Goal: Task Accomplishment & Management: Manage account settings

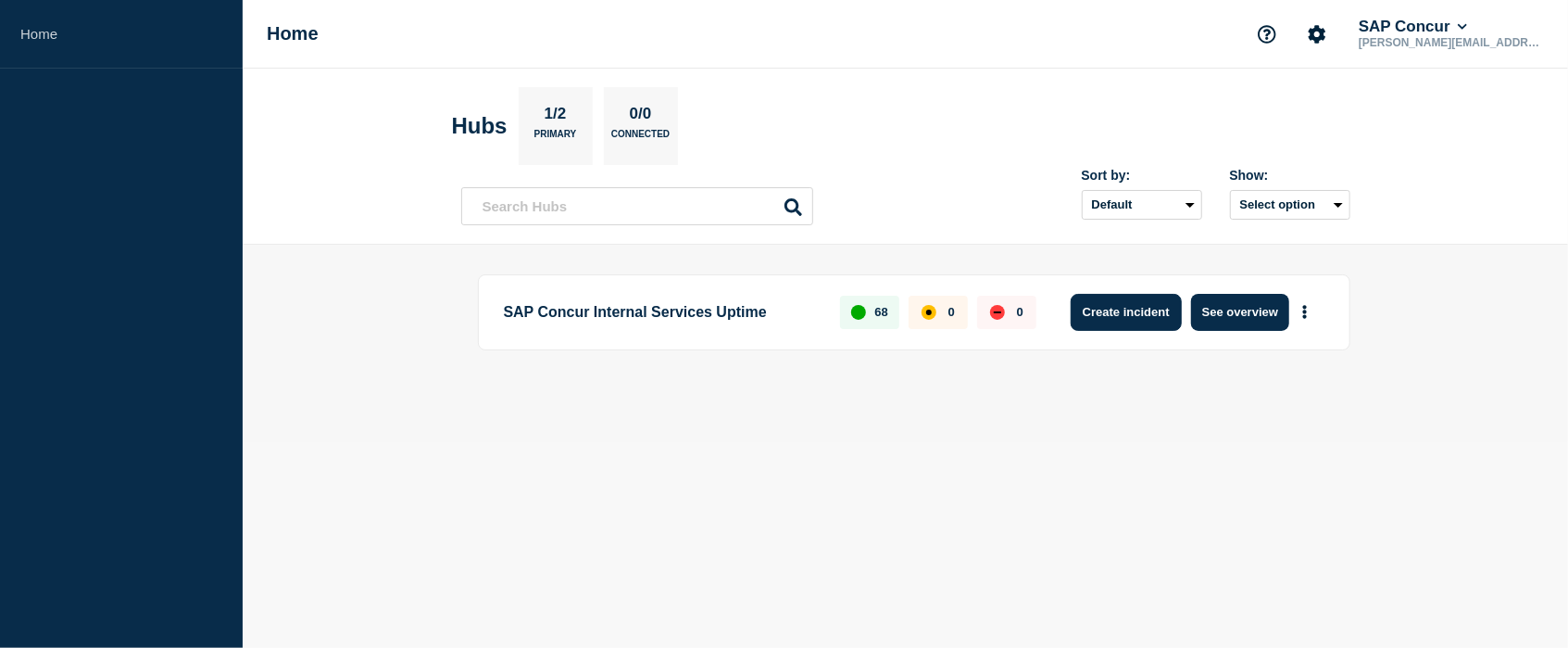
click at [1154, 316] on button "Create incident" at bounding box center [1126, 312] width 111 height 37
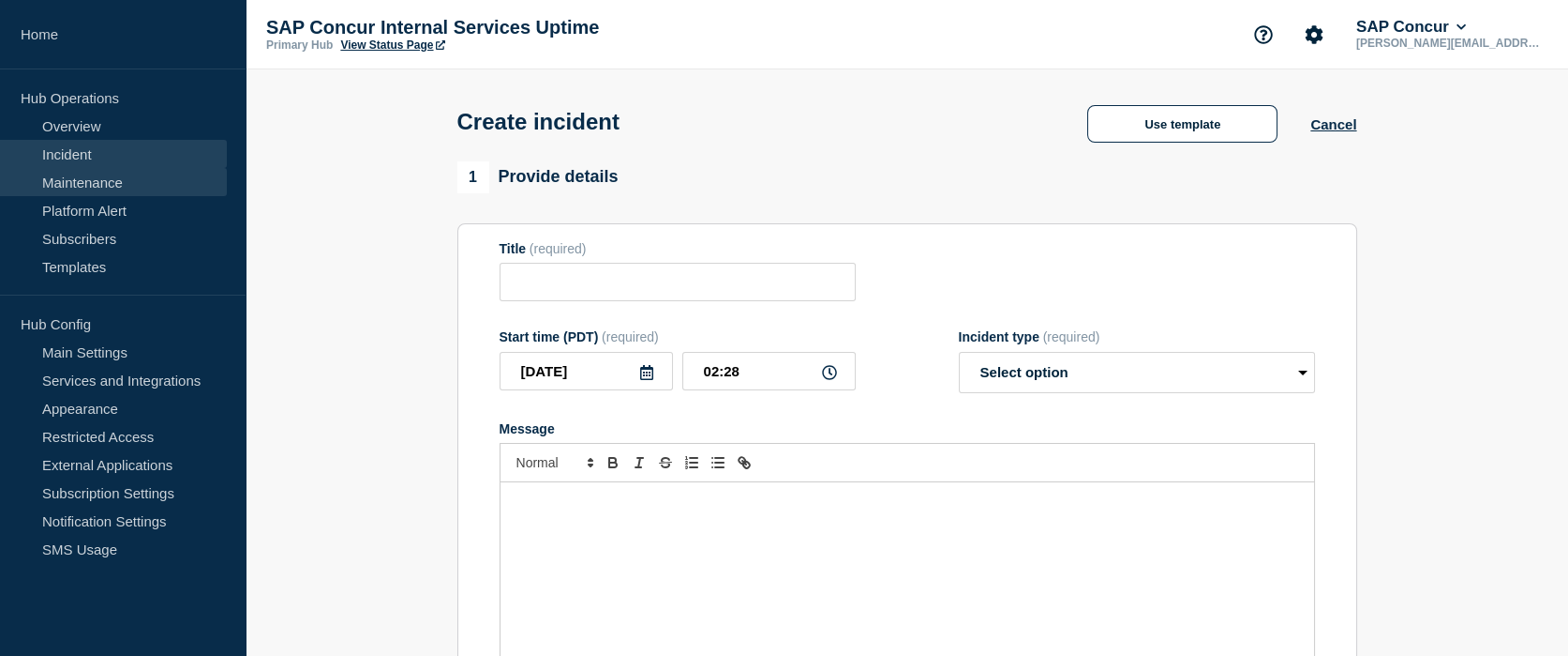
click at [82, 180] on link "Maintenance" at bounding box center [113, 181] width 226 height 28
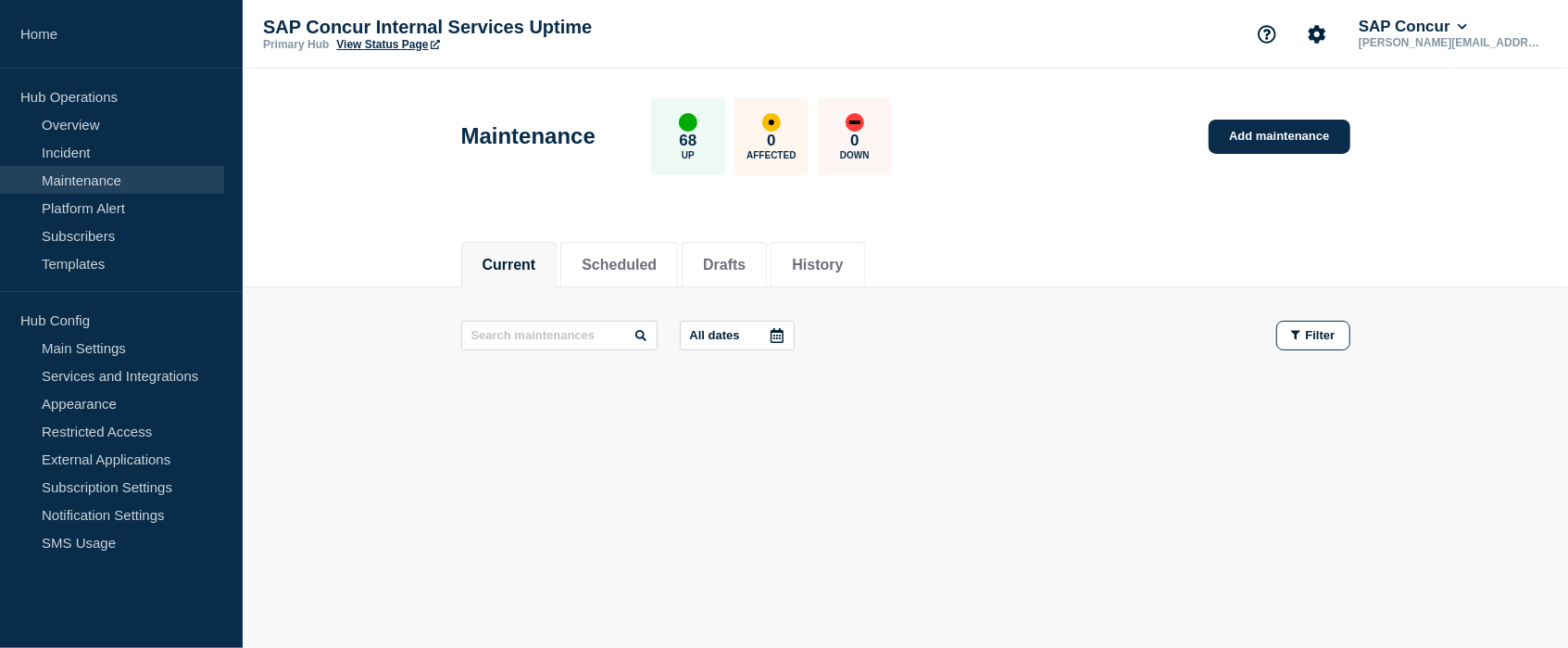
click at [1276, 153] on link "Add maintenance" at bounding box center [1278, 136] width 140 height 34
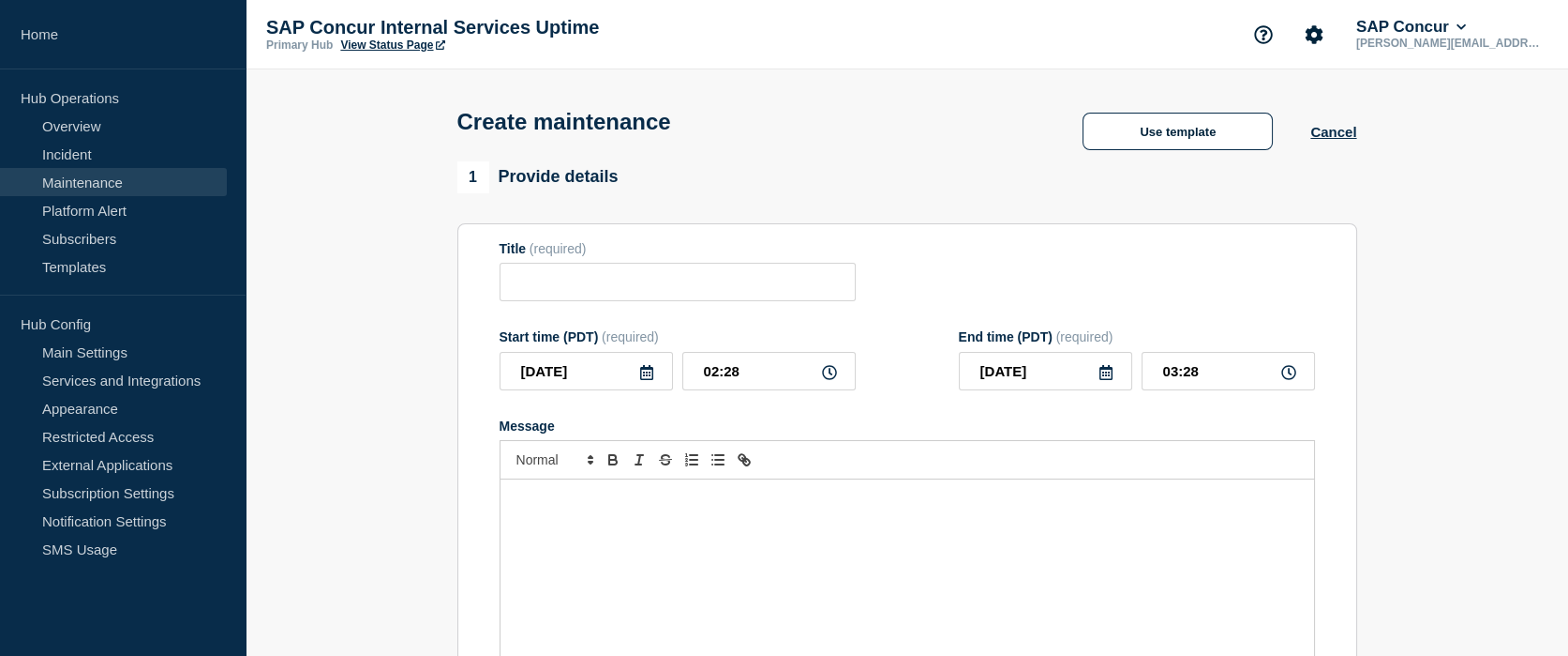
click at [1290, 145] on div "Use template" at bounding box center [1177, 131] width 266 height 37
click at [702, 299] on input "Title" at bounding box center [677, 281] width 356 height 38
paste input "Salesforce Production Upgrade and DBAmp Upgrade"
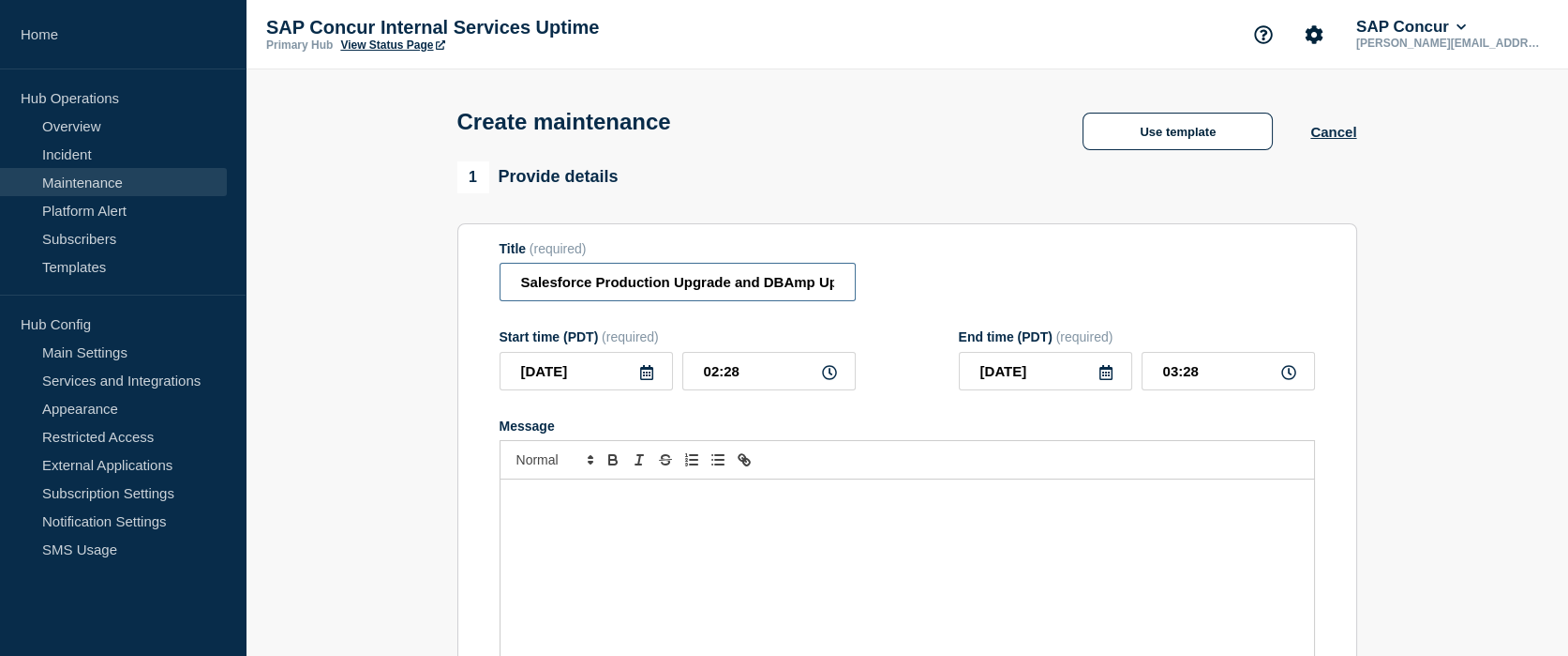
scroll to position [0, 42]
type input "Salesforce Production Upgrade and DBAmp Upgrade"
click at [647, 548] on div "Message" at bounding box center [907, 592] width 813 height 226
click at [649, 388] on input "[DATE]" at bounding box center [586, 371] width 173 height 38
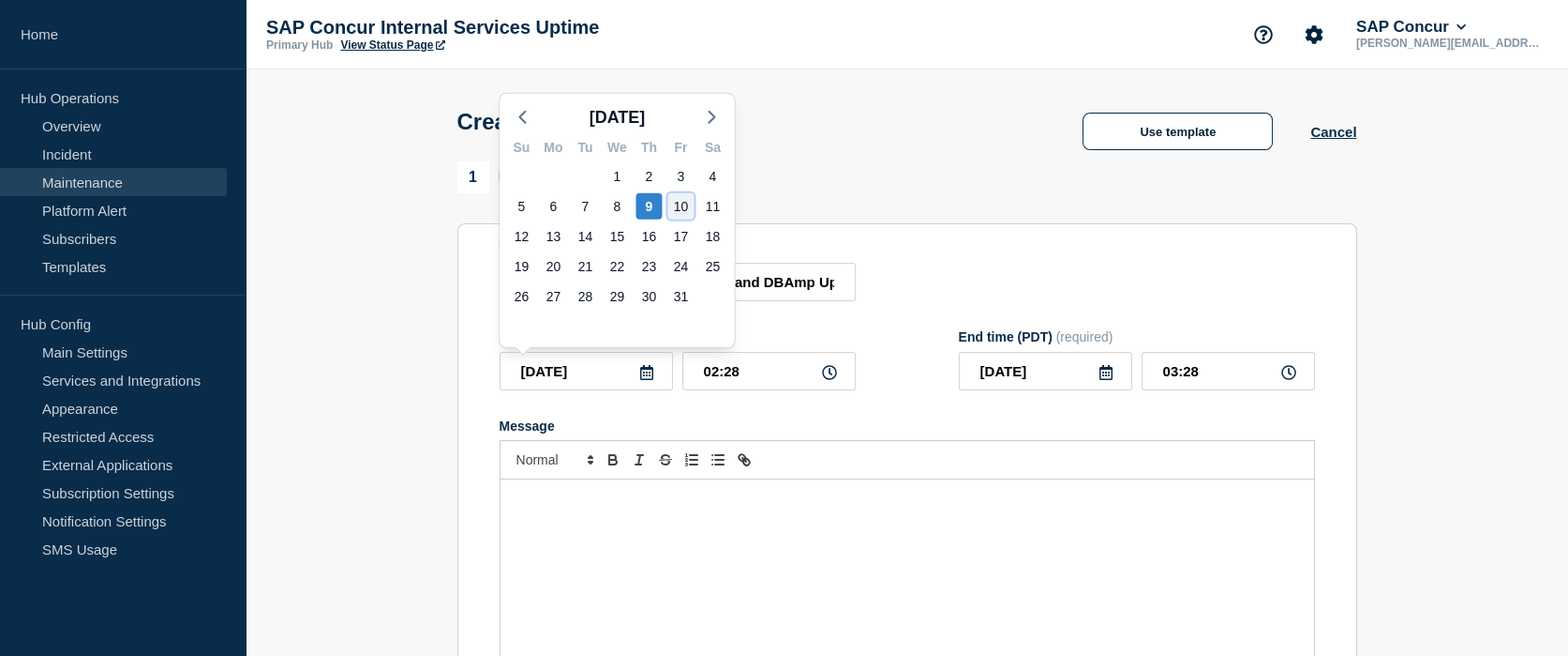
click at [675, 209] on div "10" at bounding box center [680, 206] width 26 height 26
type input "[DATE]"
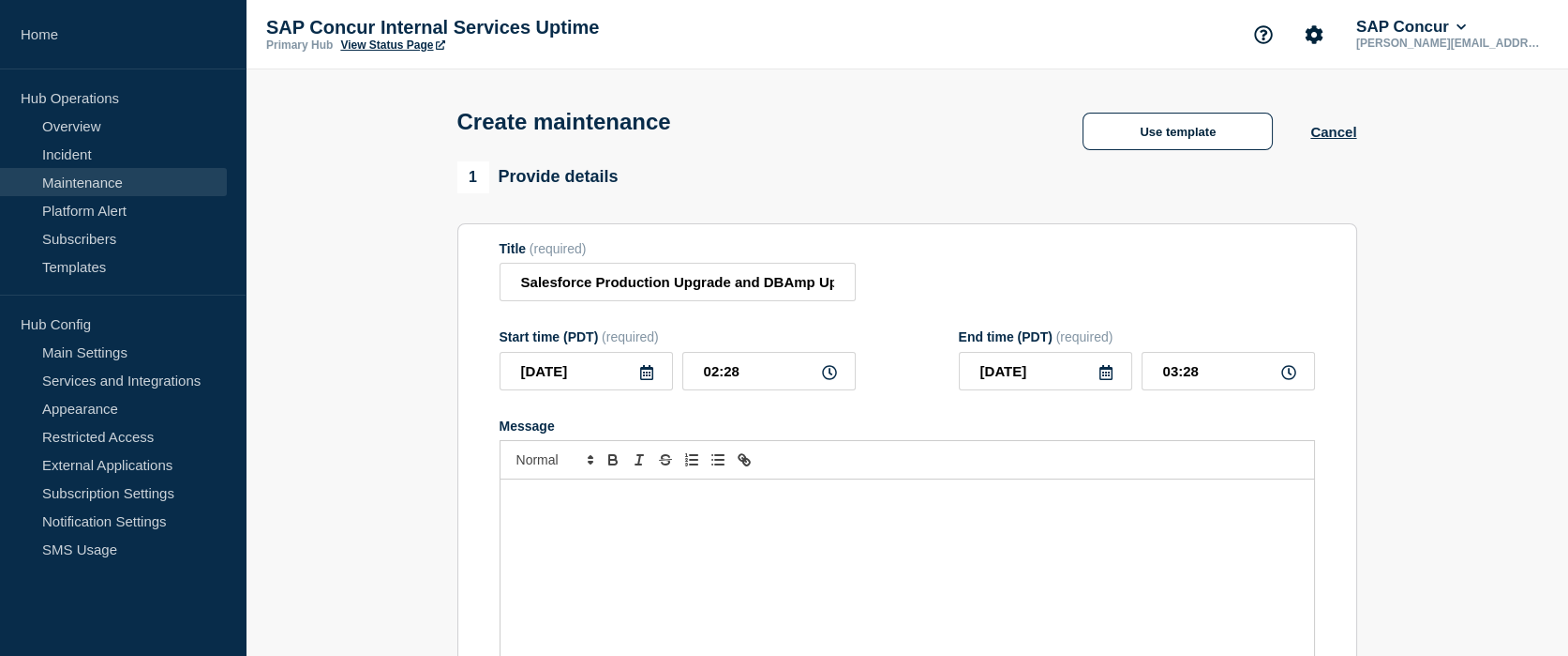
click at [830, 379] on icon at bounding box center [829, 372] width 15 height 15
click at [829, 377] on icon at bounding box center [829, 372] width 15 height 15
click at [710, 370] on input "02:28" at bounding box center [768, 371] width 173 height 38
click at [720, 378] on input "02:28" at bounding box center [768, 371] width 173 height 38
type input "10:28"
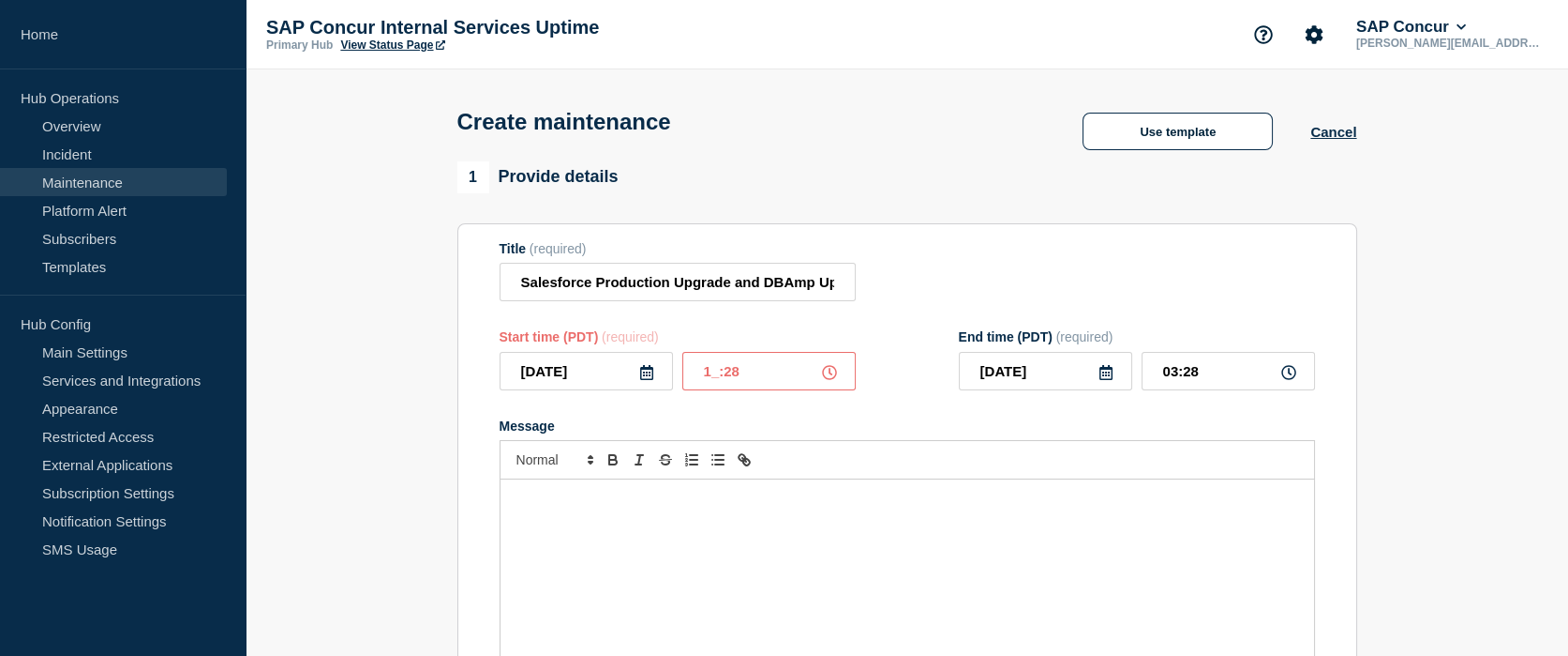
type input "11:28"
type input "10:00"
type input "11:00"
click at [952, 453] on div at bounding box center [907, 460] width 815 height 39
click at [1115, 389] on input "[DATE]" at bounding box center [1045, 371] width 173 height 38
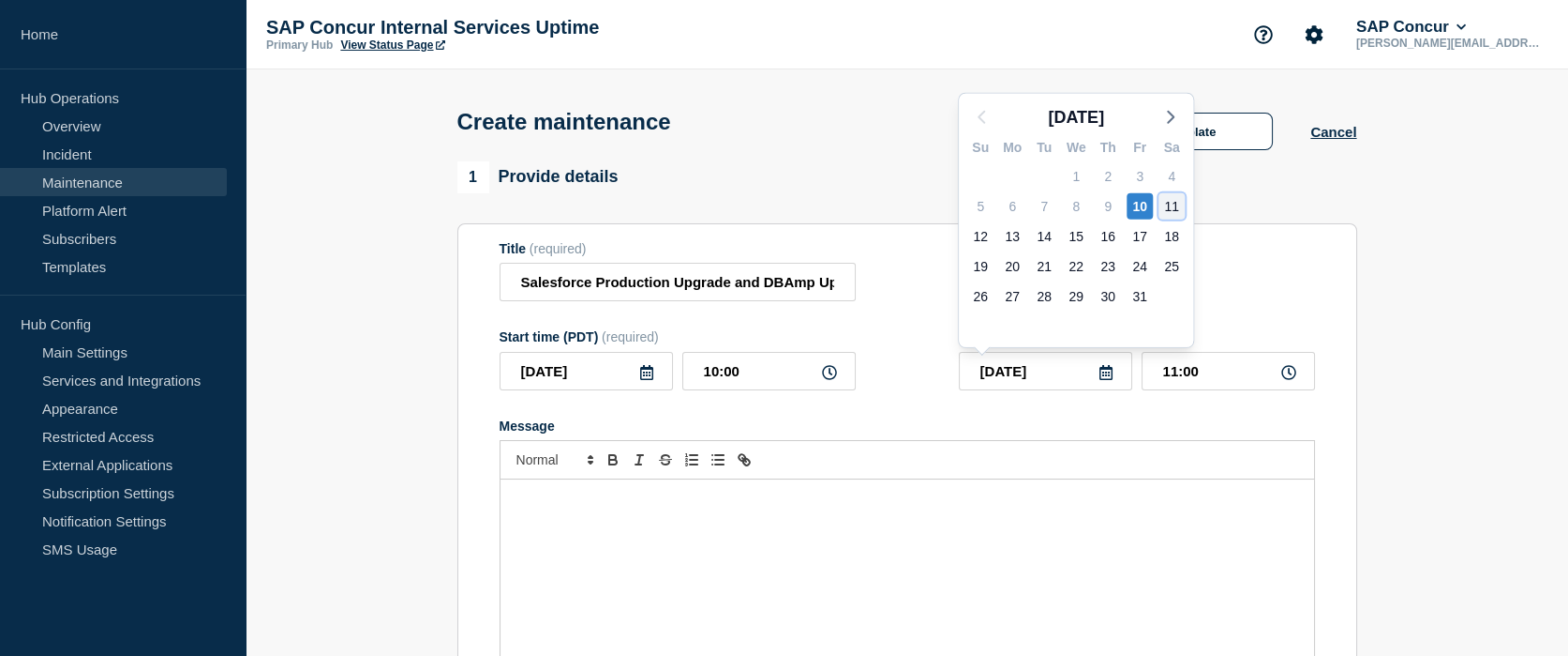
click at [1171, 201] on div "11" at bounding box center [1171, 206] width 26 height 26
type input "[DATE]"
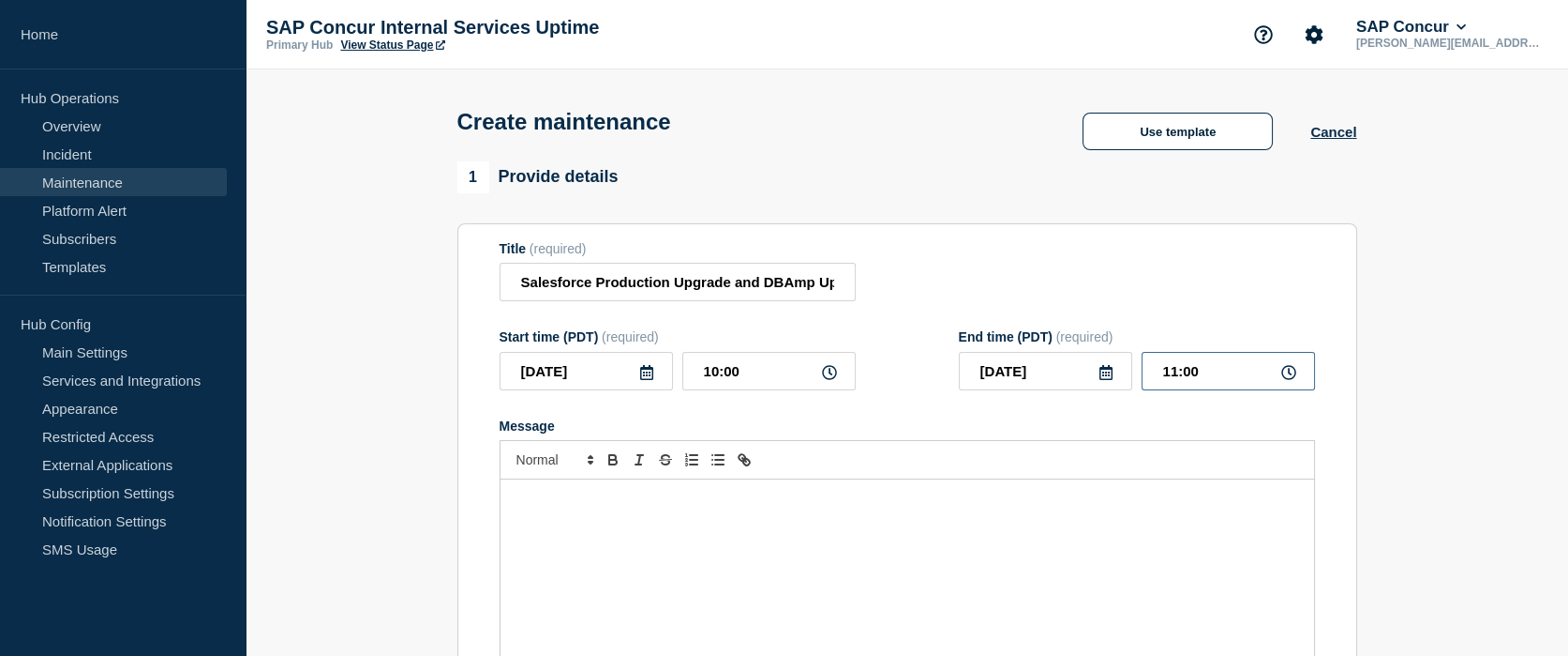
click at [1171, 380] on input "11:00" at bounding box center [1228, 371] width 173 height 38
type input "10:00"
click at [1065, 576] on div "Message" at bounding box center [907, 592] width 813 height 226
click at [718, 379] on input "10:00" at bounding box center [768, 371] width 173 height 38
type input "22:00"
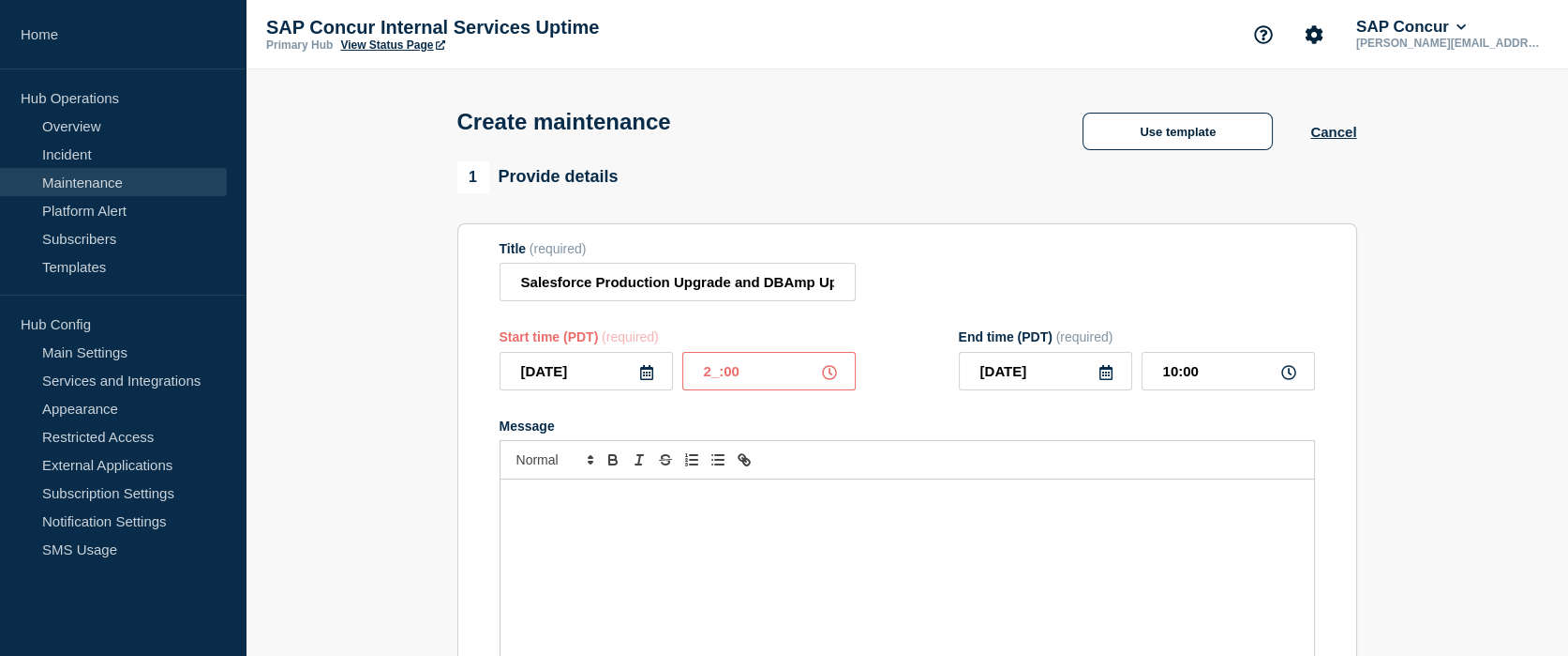
type input "22:00"
click at [1120, 453] on div at bounding box center [907, 460] width 815 height 39
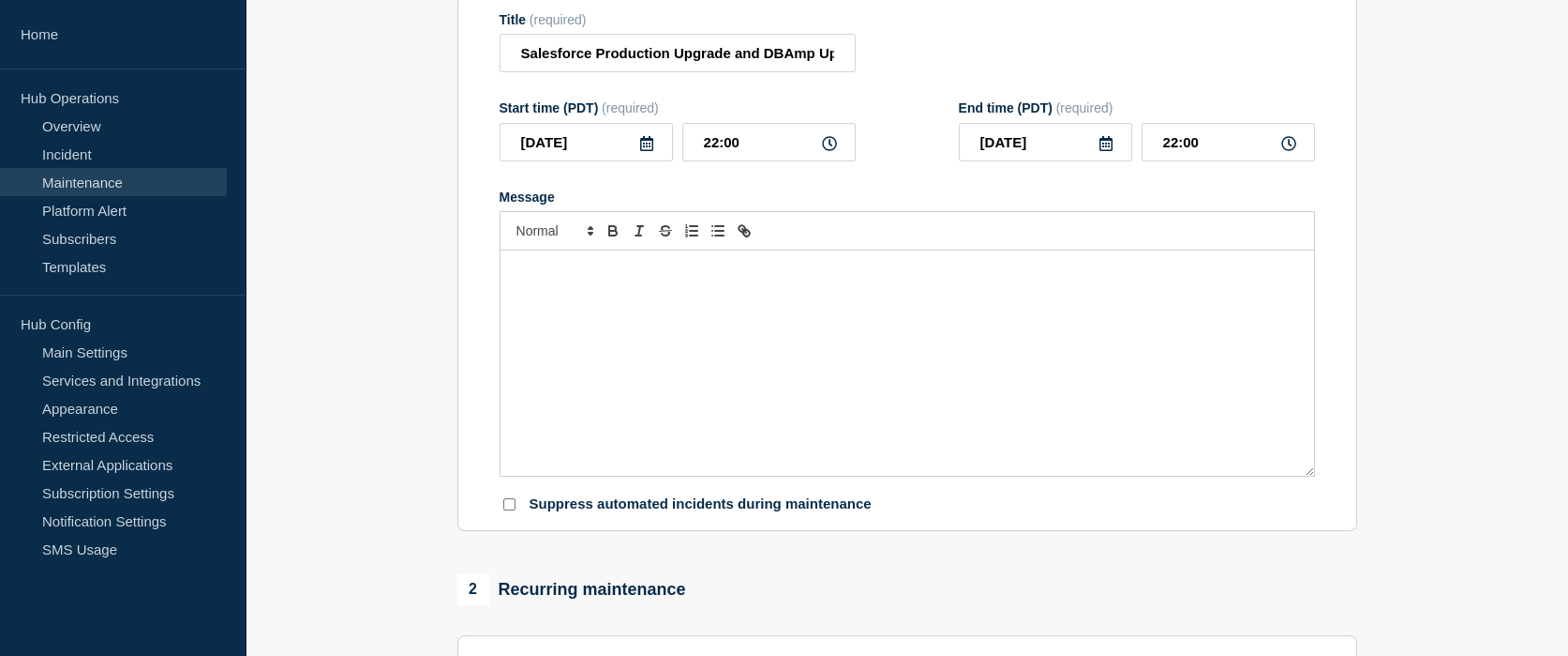
scroll to position [232, 0]
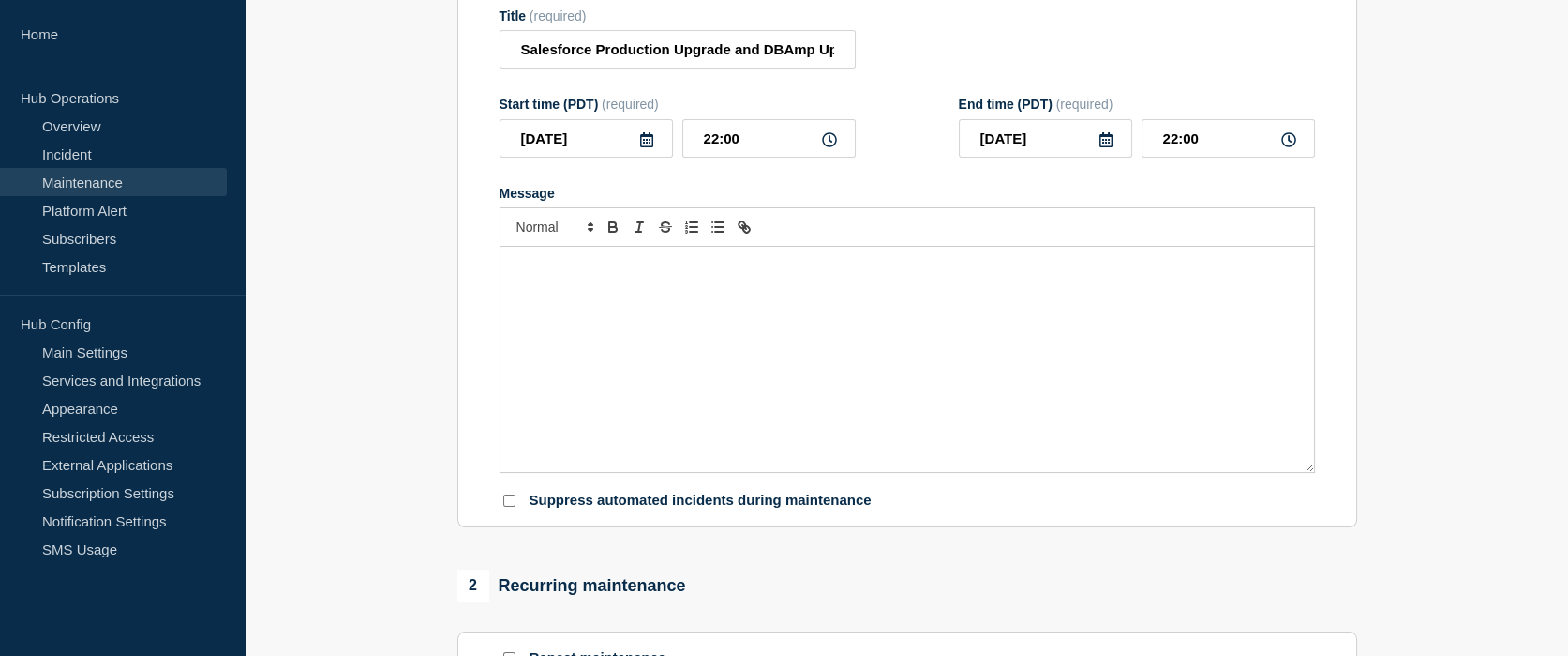
click at [712, 301] on div "Message" at bounding box center [907, 360] width 813 height 226
click at [808, 359] on div "Message" at bounding box center [907, 360] width 813 height 226
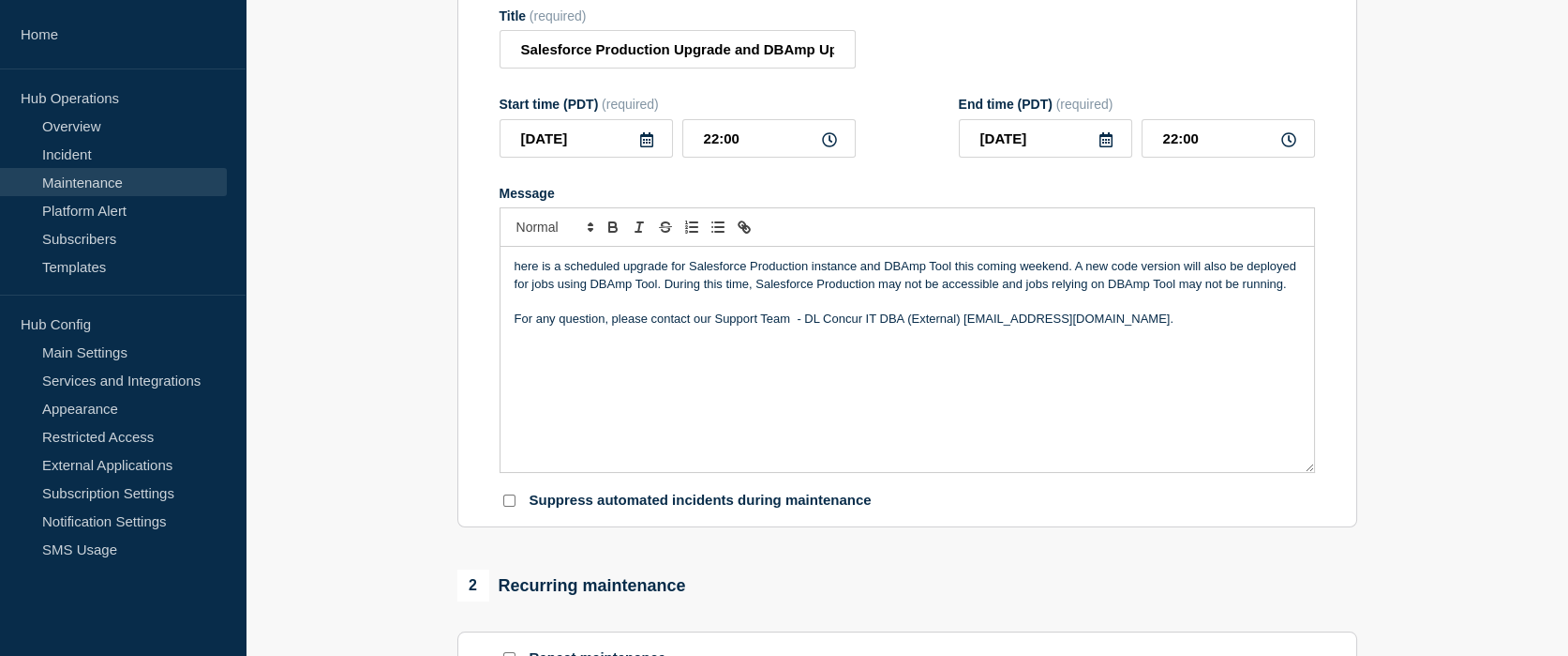
click at [511, 280] on div "here is a scheduled upgrade for Salesforce Production instance and DBAmp Tool t…" at bounding box center [907, 360] width 813 height 226
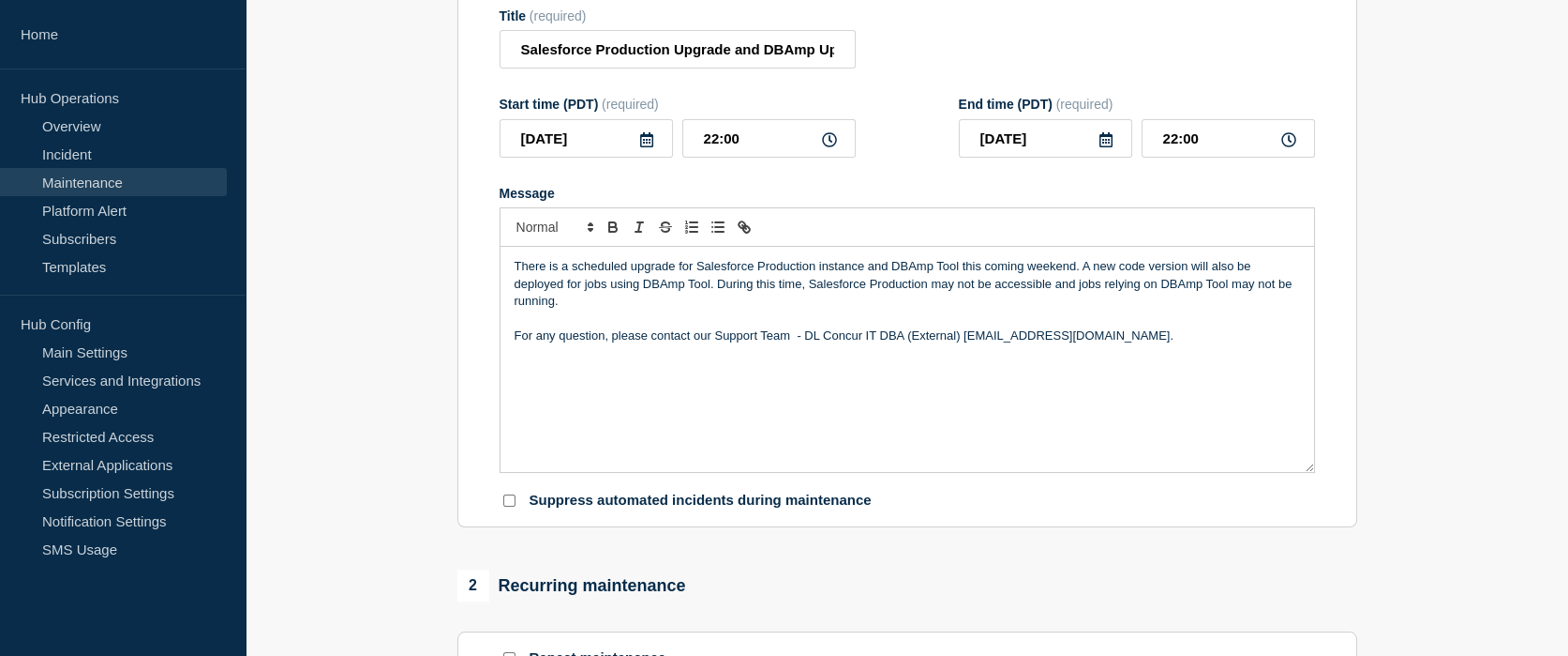
click at [458, 335] on section "Title (required) Salesforce Production Upgrade and DBAmp Upgrade Start time (PD…" at bounding box center [907, 259] width 900 height 537
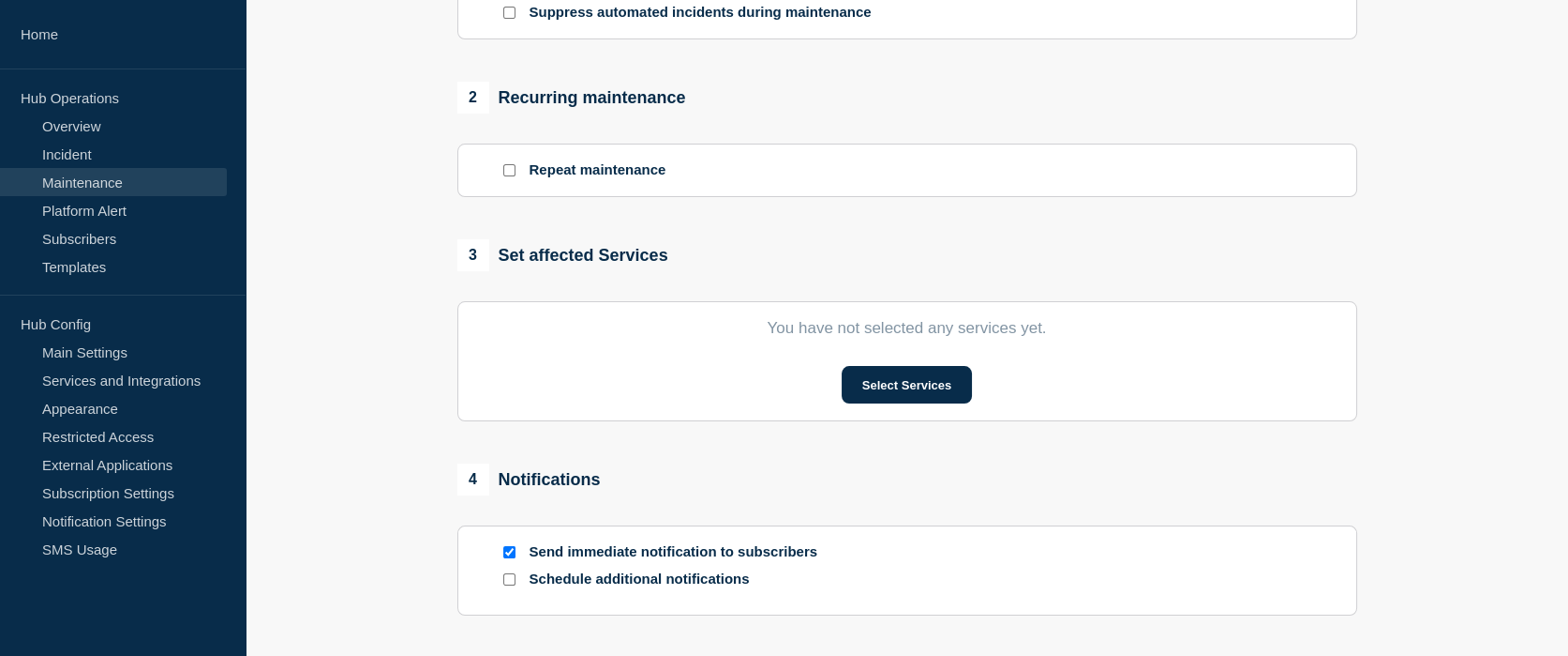
scroll to position [724, 0]
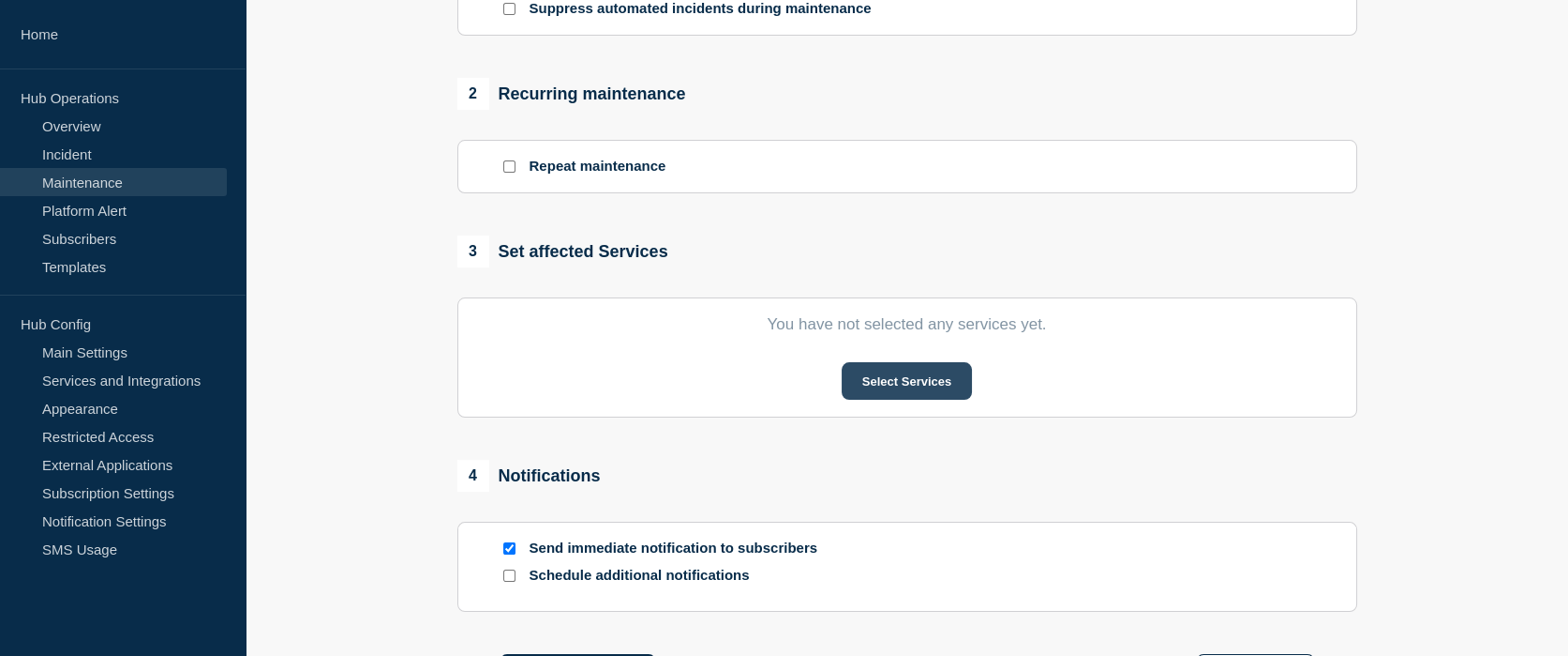
click at [890, 374] on button "Select Services" at bounding box center [906, 380] width 130 height 37
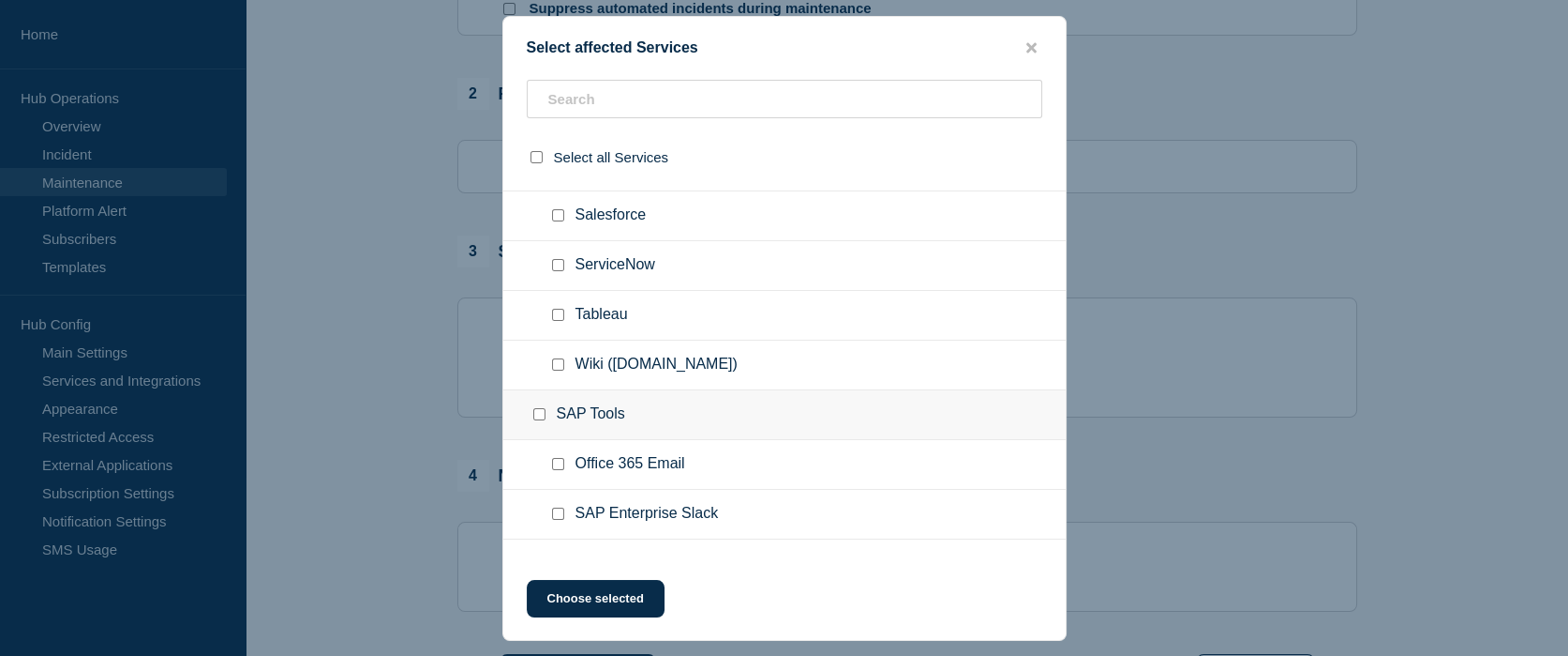
scroll to position [850, 0]
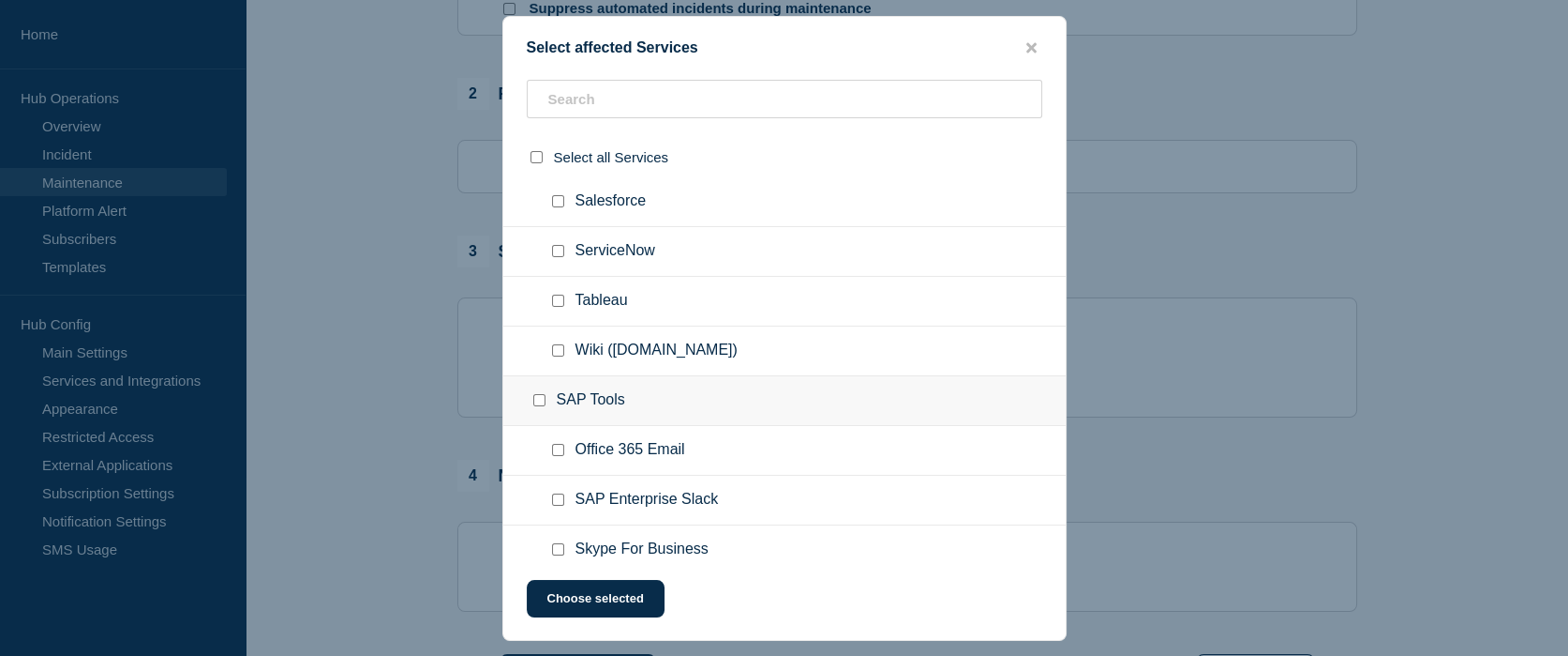
click at [557, 207] on input "Salesforce checkbox" at bounding box center [558, 201] width 12 height 12
checkbox input "true"
click at [597, 597] on button "Choose selected" at bounding box center [596, 598] width 138 height 37
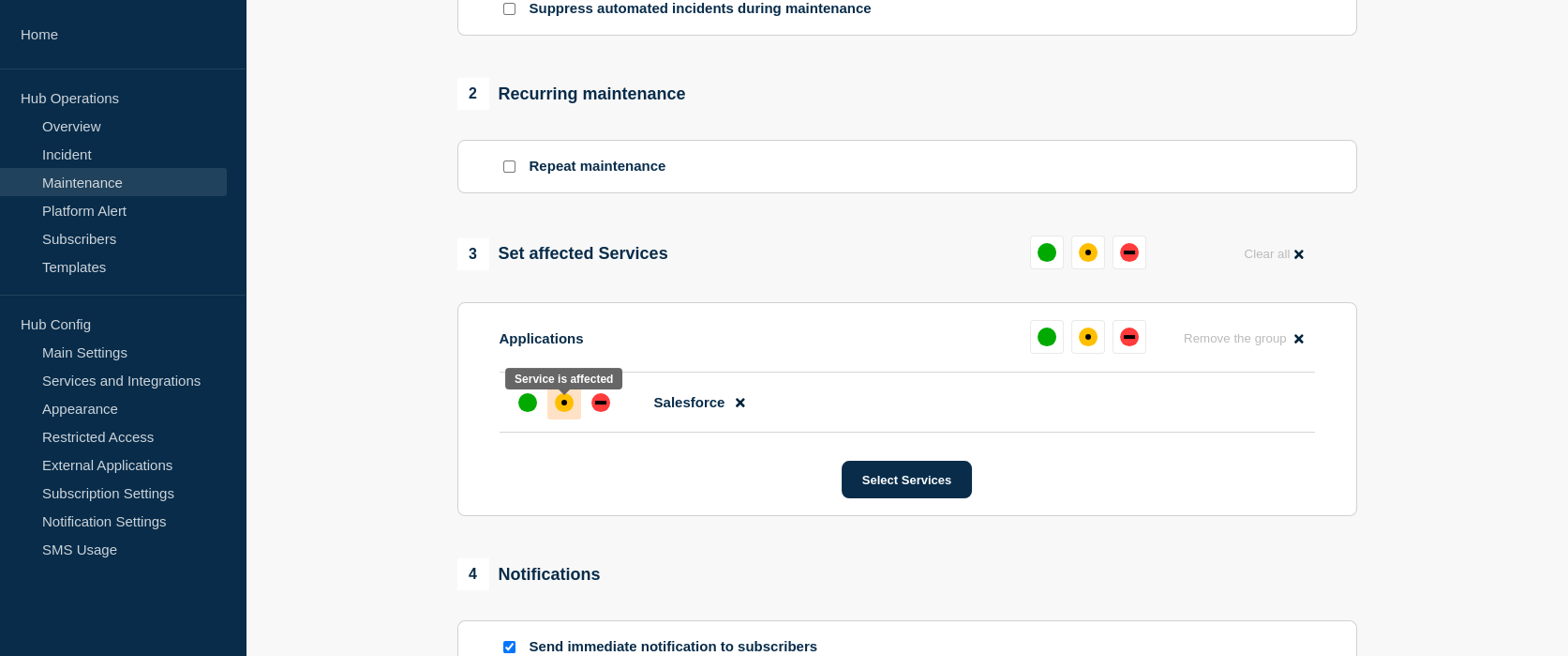
click at [570, 409] on div "affected" at bounding box center [564, 402] width 19 height 19
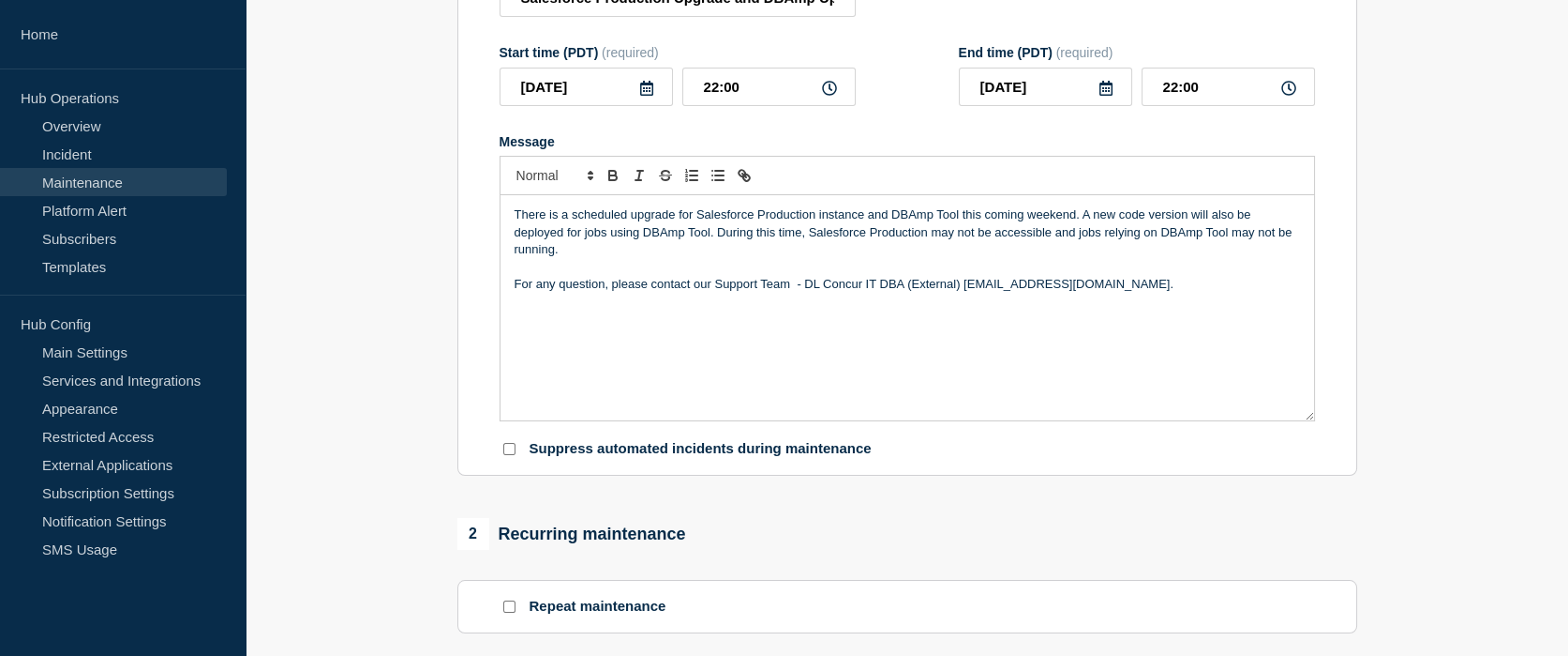
scroll to position [282, 0]
drag, startPoint x: 634, startPoint y: 457, endPoint x: 877, endPoint y: 460, distance: 243.0
click at [877, 460] on div "Suppress automated incidents during maintenance" at bounding box center [907, 451] width 815 height 18
drag, startPoint x: 877, startPoint y: 460, endPoint x: 844, endPoint y: 528, distance: 75.6
click at [844, 528] on div "2 Recurring maintenance" at bounding box center [907, 535] width 900 height 32
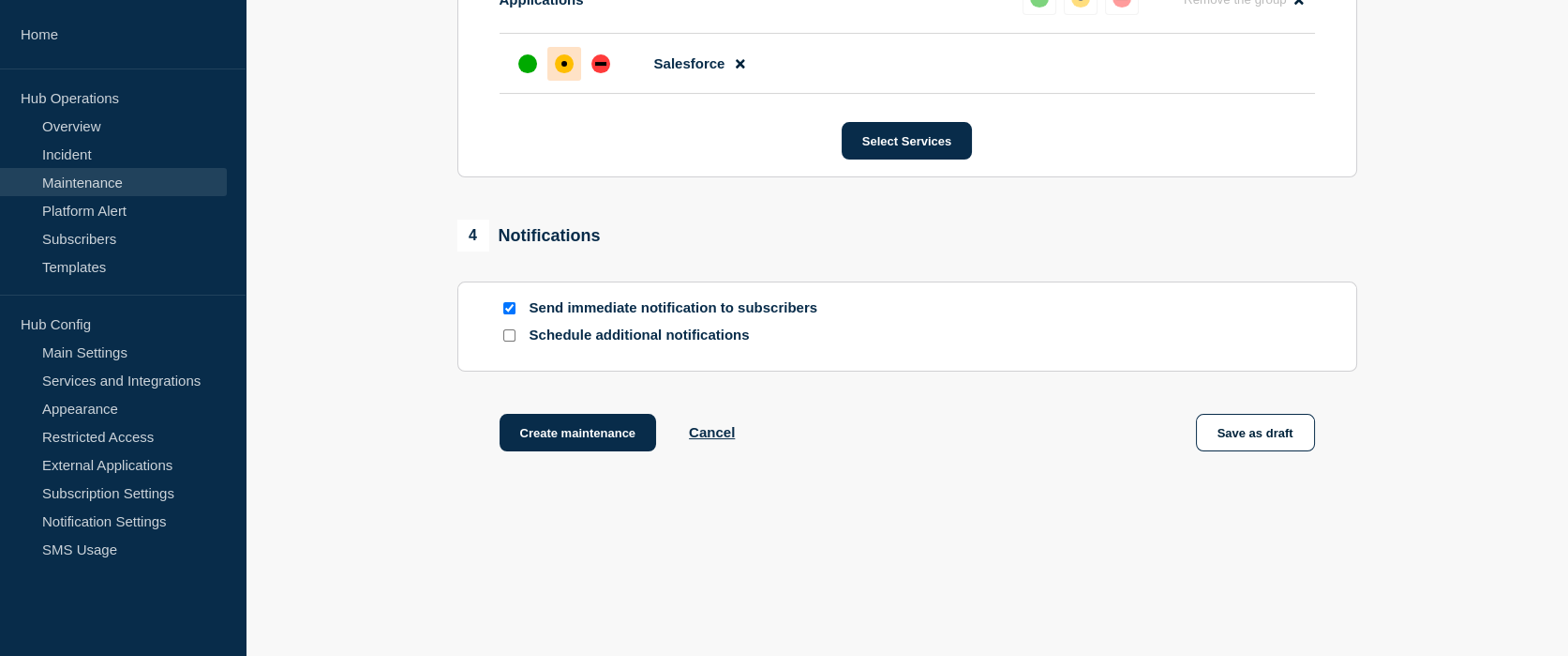
scroll to position [1082, 0]
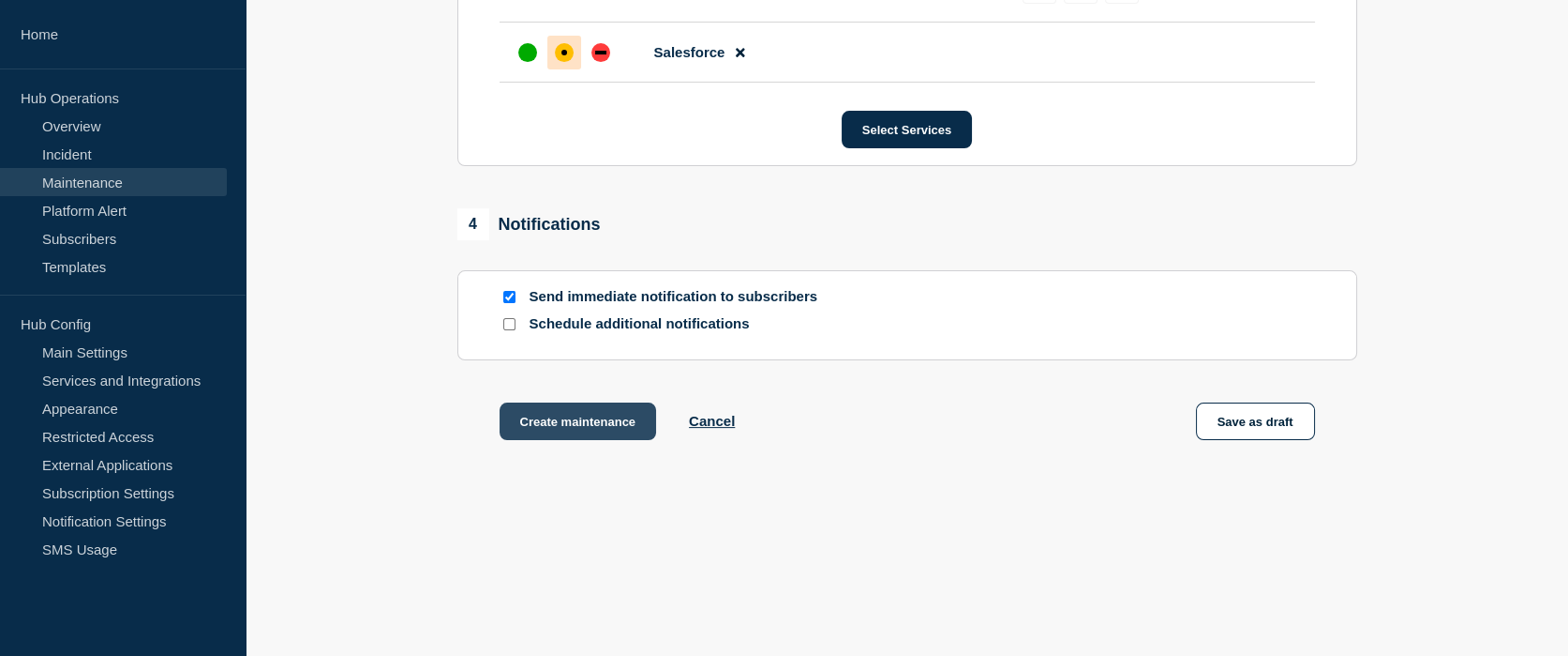
click at [585, 424] on button "Create maintenance" at bounding box center [578, 421] width 158 height 37
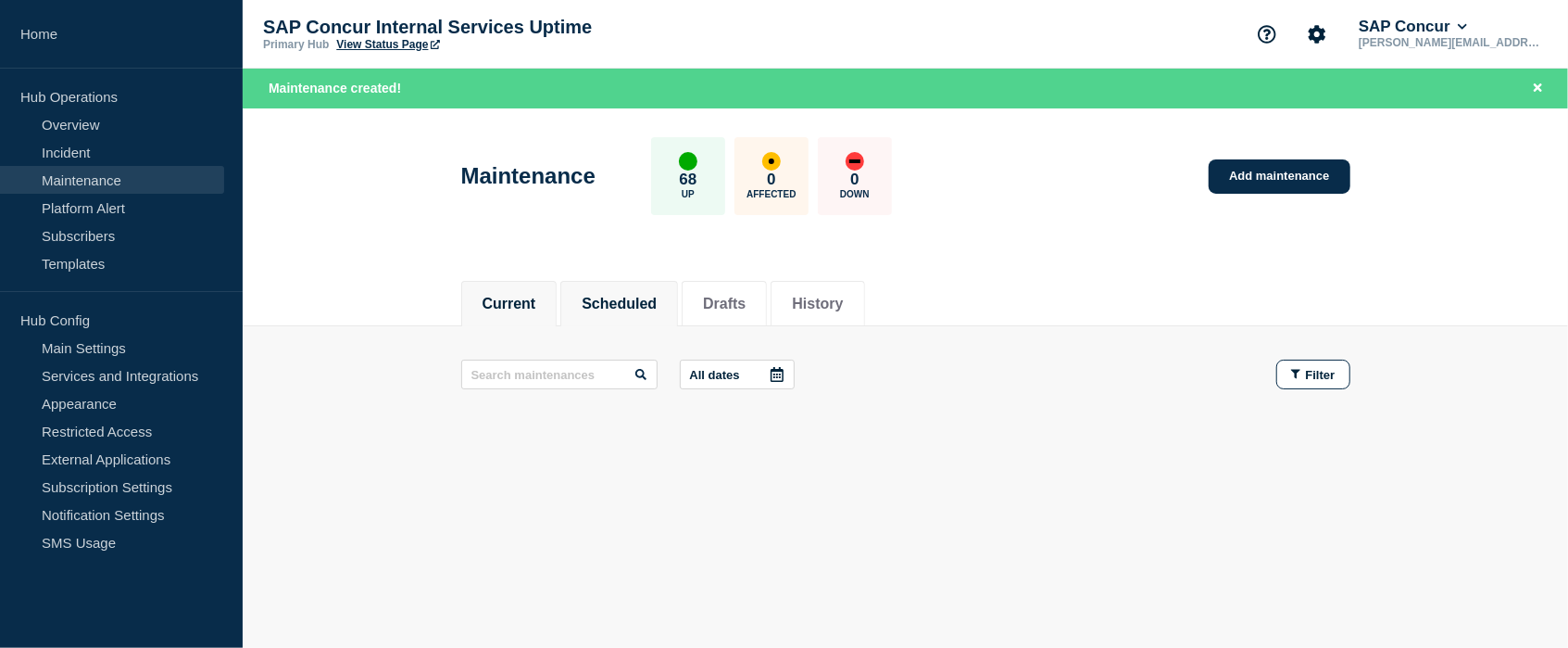
click at [633, 295] on button "Scheduled" at bounding box center [619, 303] width 75 height 16
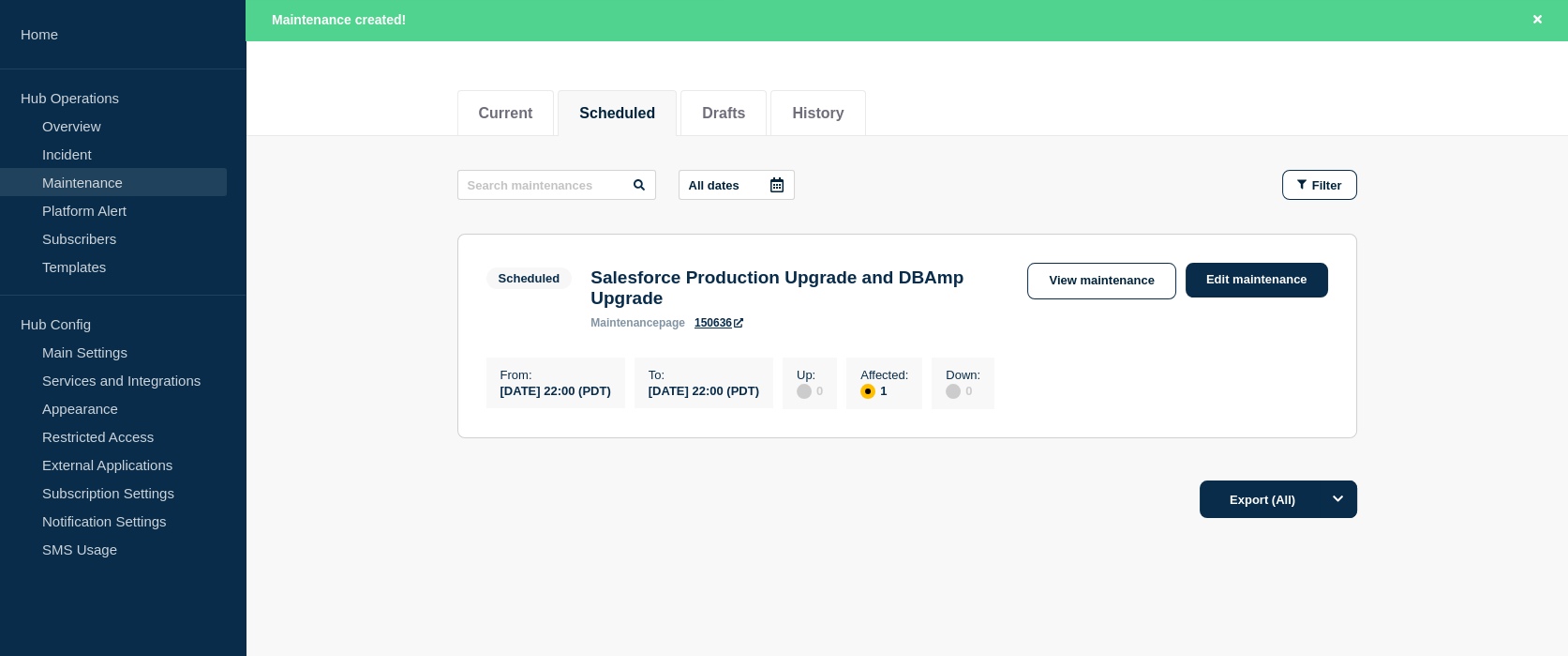
scroll to position [192, 0]
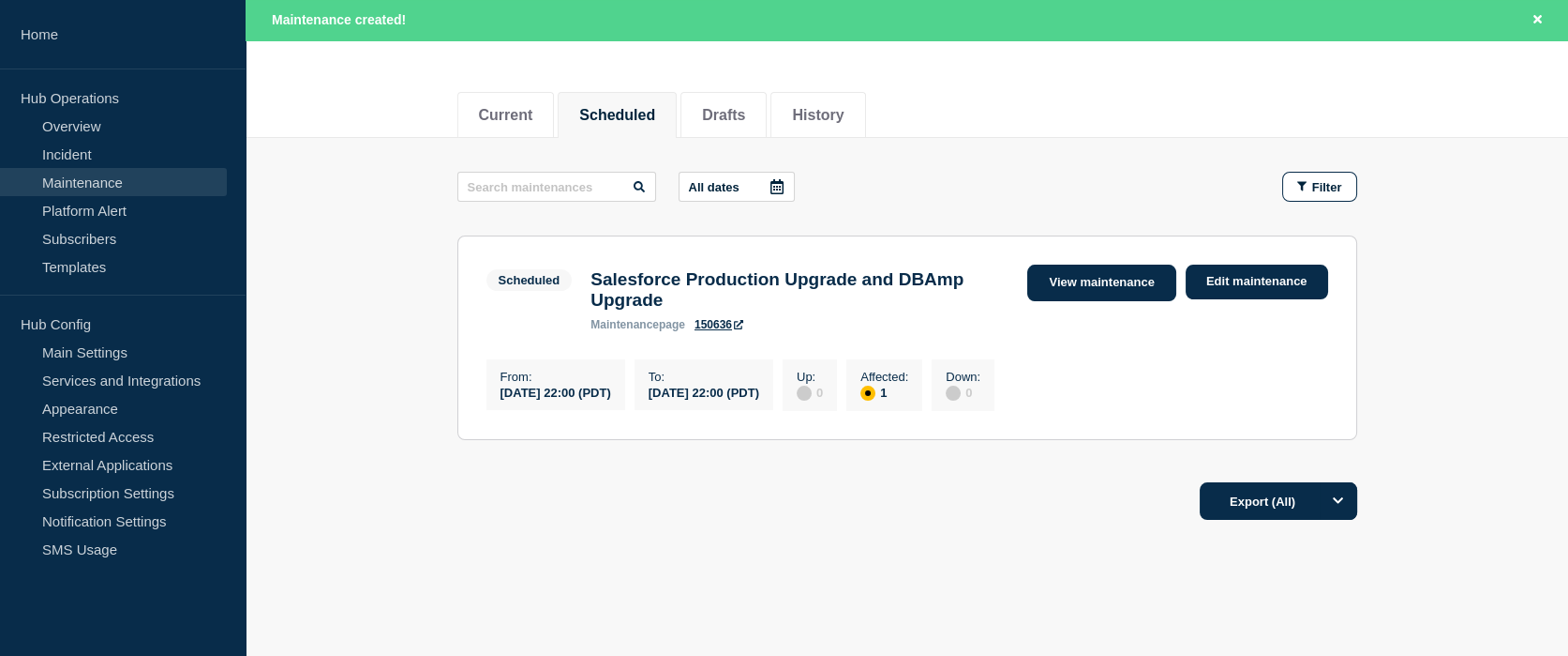
click at [1057, 285] on link "View maintenance" at bounding box center [1101, 282] width 148 height 36
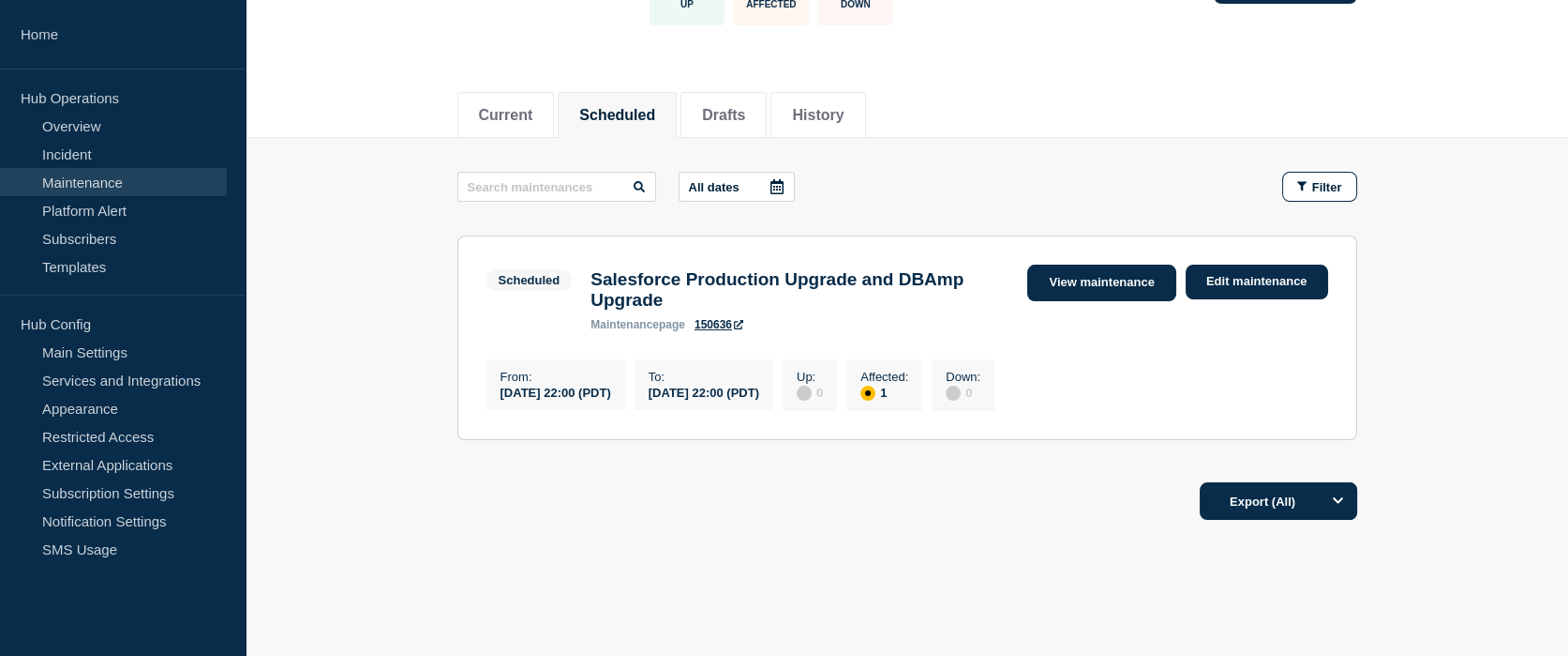
scroll to position [153, 0]
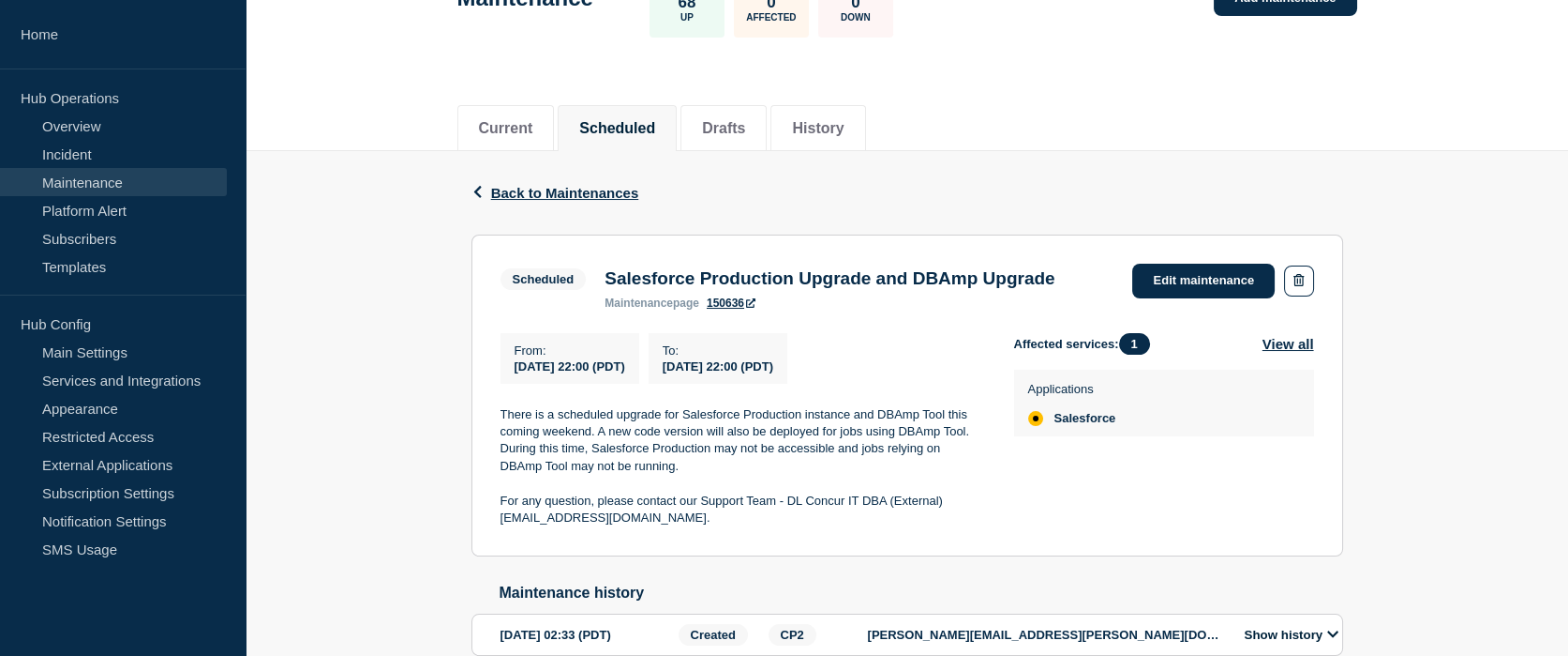
scroll to position [130, 0]
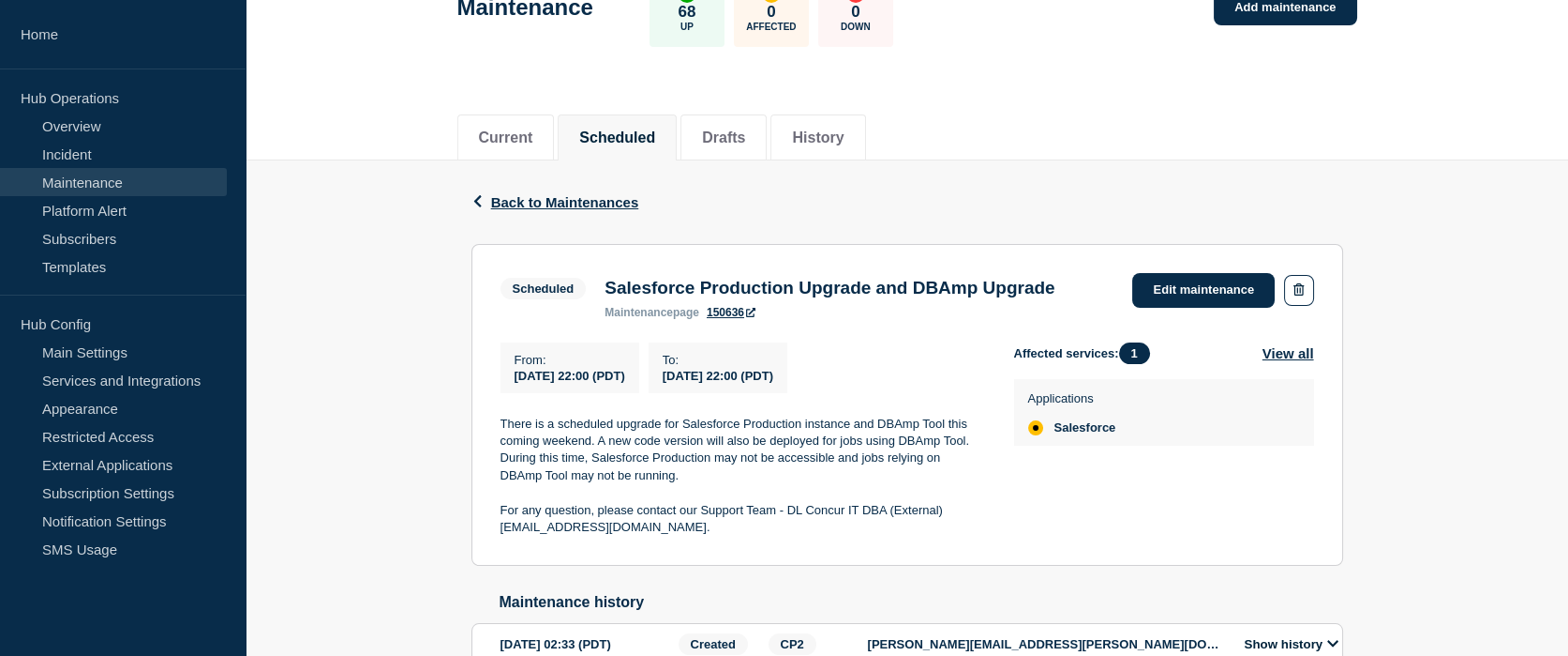
click at [732, 319] on link "150636" at bounding box center [731, 312] width 49 height 13
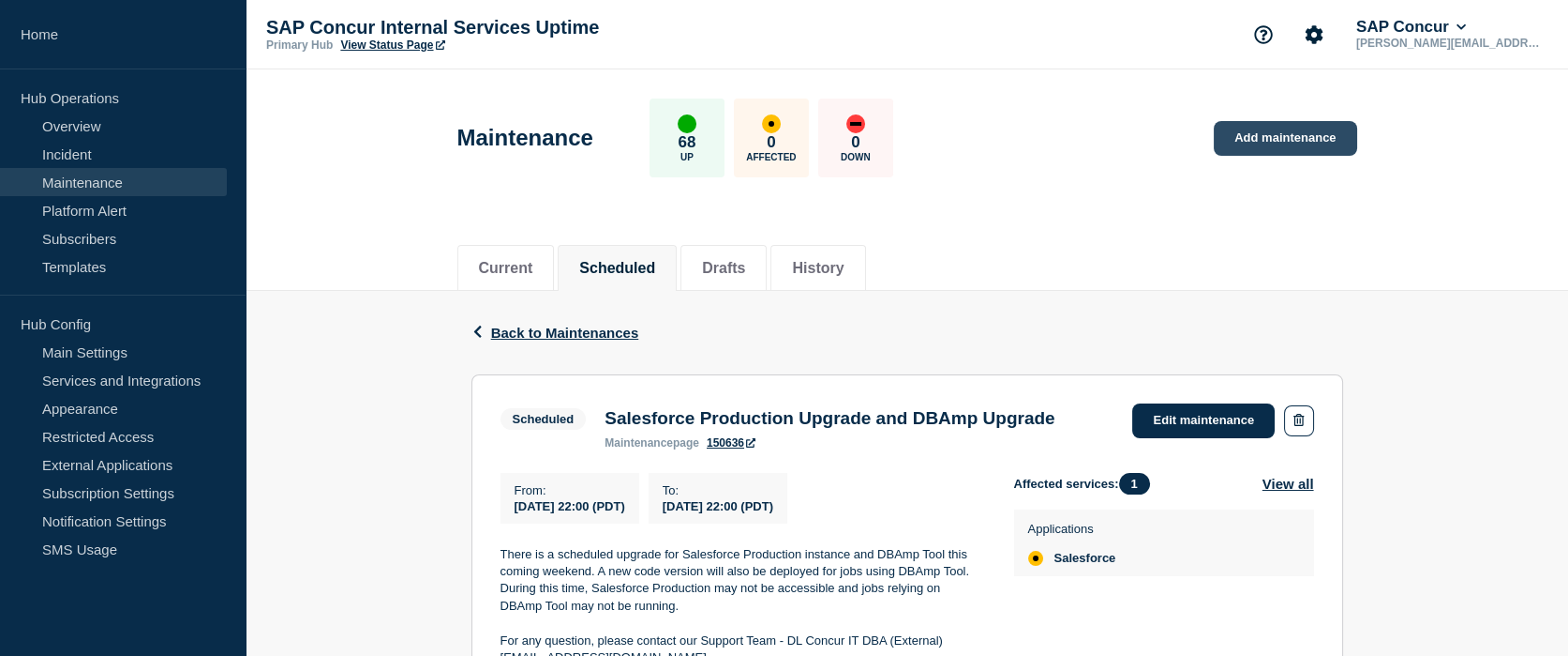
click at [1304, 135] on link "Add maintenance" at bounding box center [1285, 137] width 142 height 34
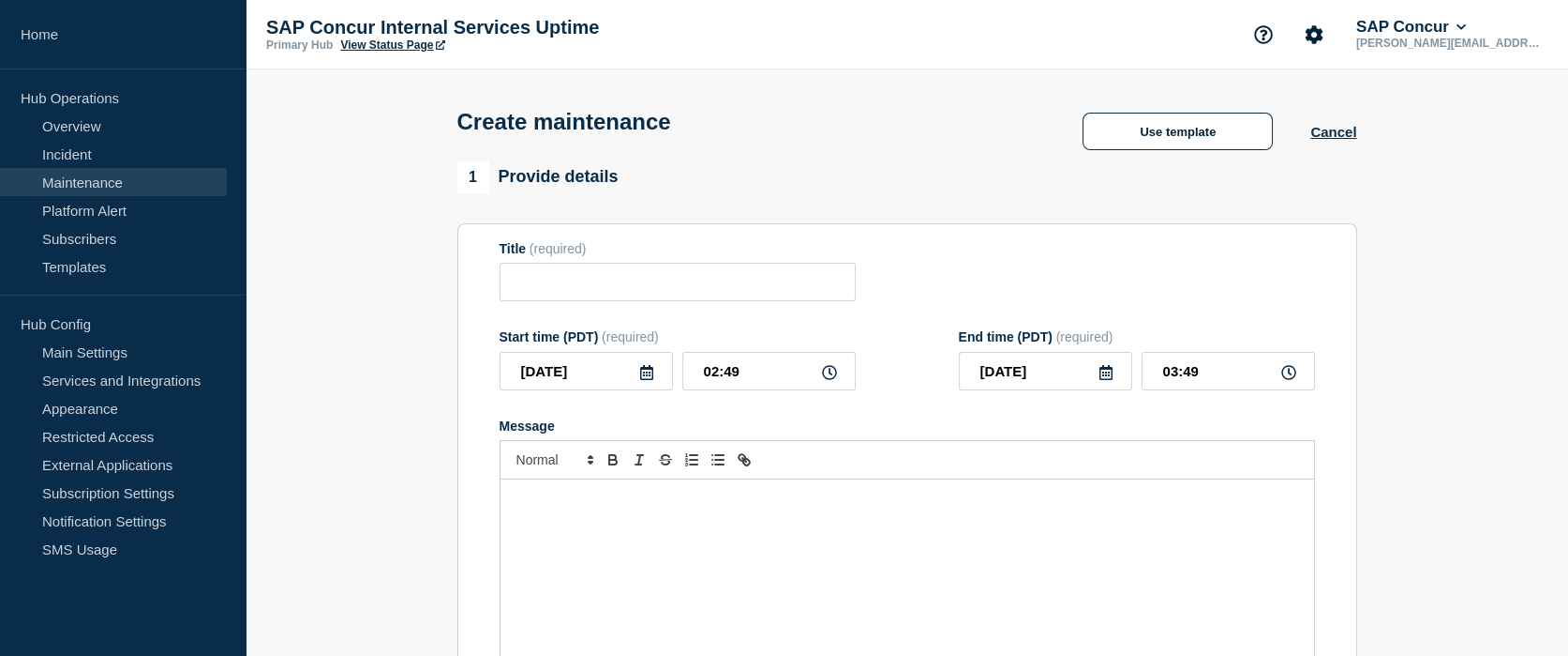
click at [573, 334] on div "Start time (PDT) (required)" at bounding box center [677, 336] width 356 height 15
click at [1324, 40] on icon "Account settings" at bounding box center [1314, 34] width 18 height 18
click at [1260, 239] on section "Title (required) Start time (PDT) (required) [DATE] 02:49 End time (PDT) (requi…" at bounding box center [907, 492] width 900 height 537
click at [1070, 300] on div "Title (required)" at bounding box center [907, 272] width 815 height 61
click at [1470, 25] on button "SAP Concur" at bounding box center [1411, 26] width 118 height 19
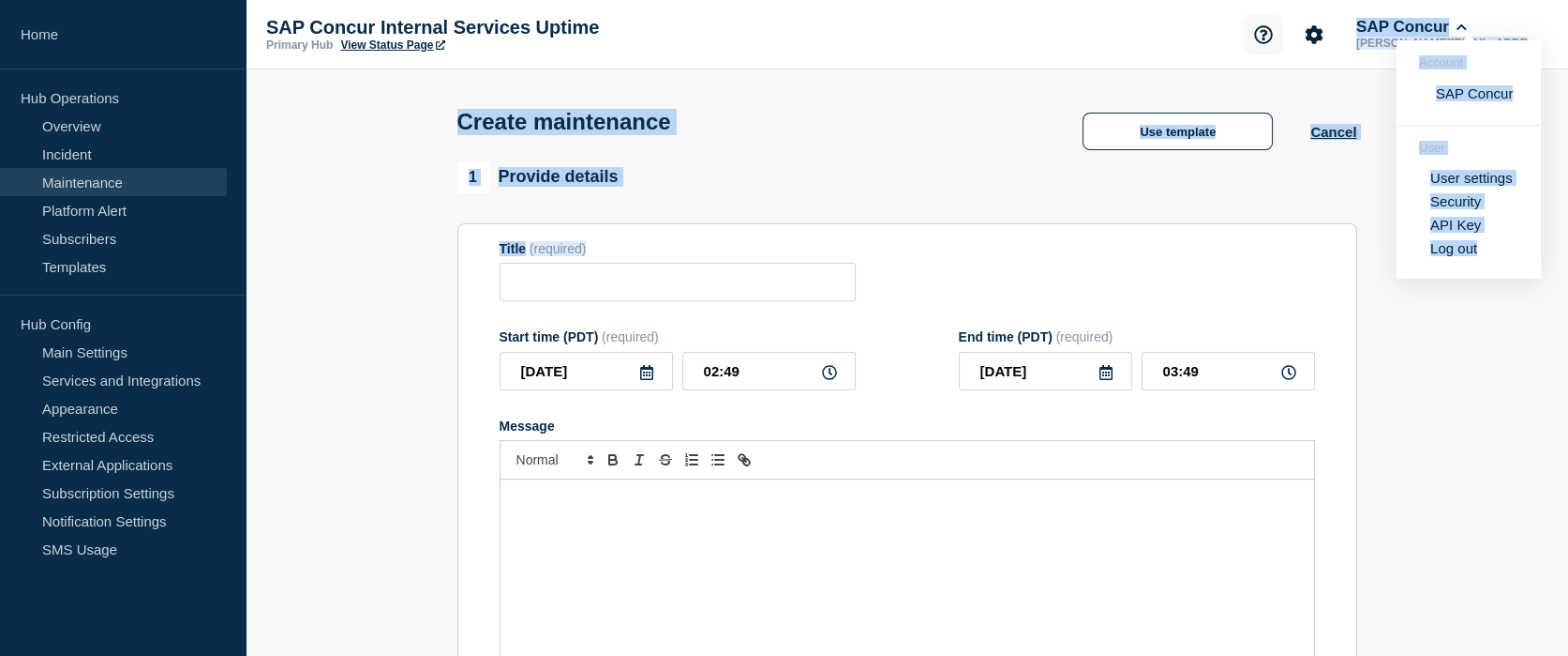
drag, startPoint x: 1307, startPoint y: 211, endPoint x: 1298, endPoint y: 31, distance: 180.2
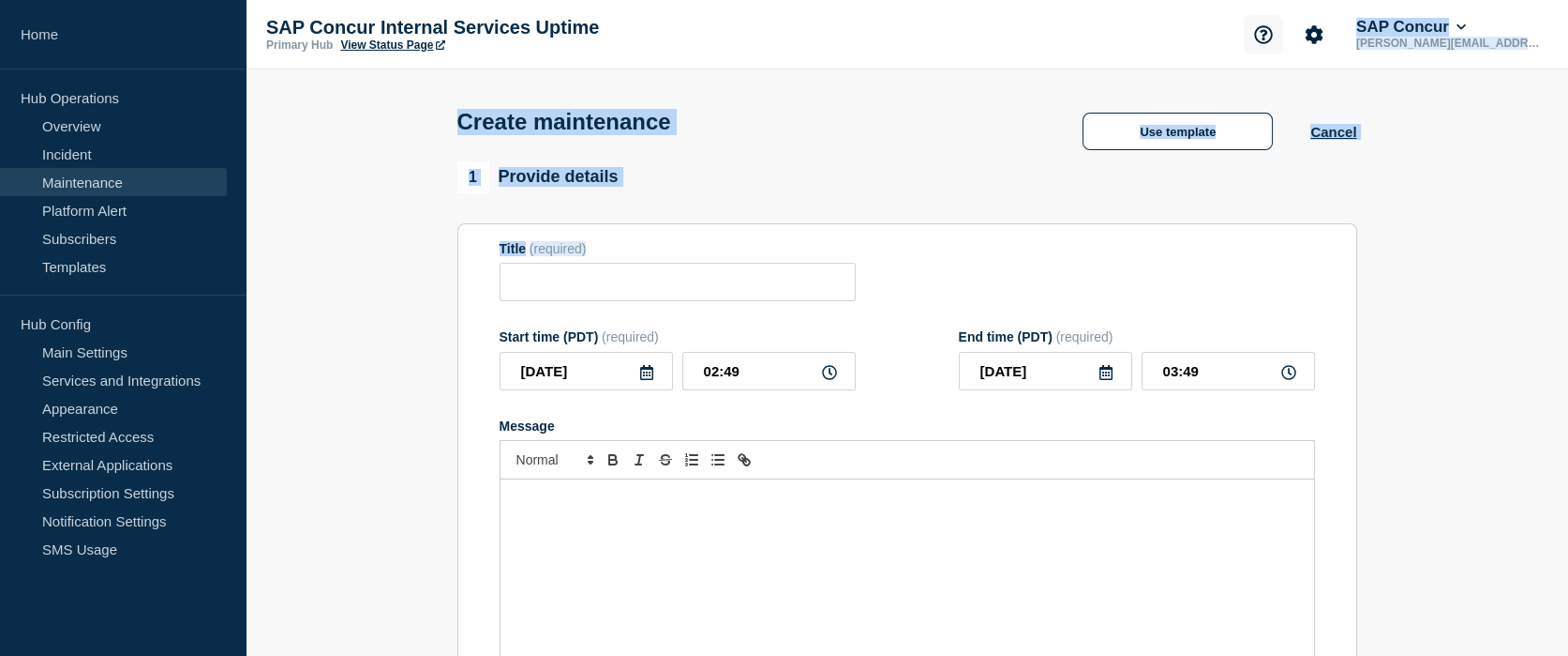
click at [1273, 31] on icon "Support" at bounding box center [1263, 34] width 19 height 19
click at [1046, 226] on div "1 Provide details Title (required) Start time (PDT) (required) [DATE] 02:49 End…" at bounding box center [907, 461] width 900 height 599
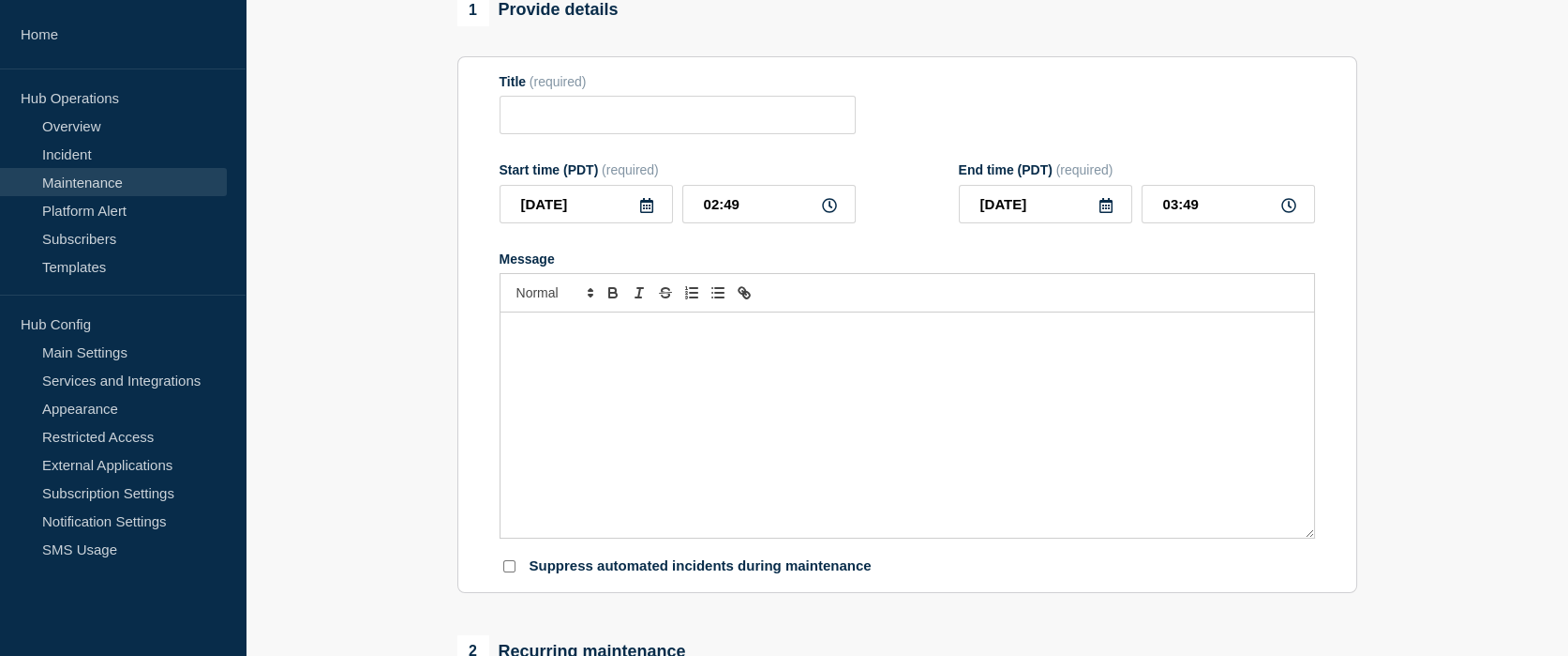
scroll to position [162, 0]
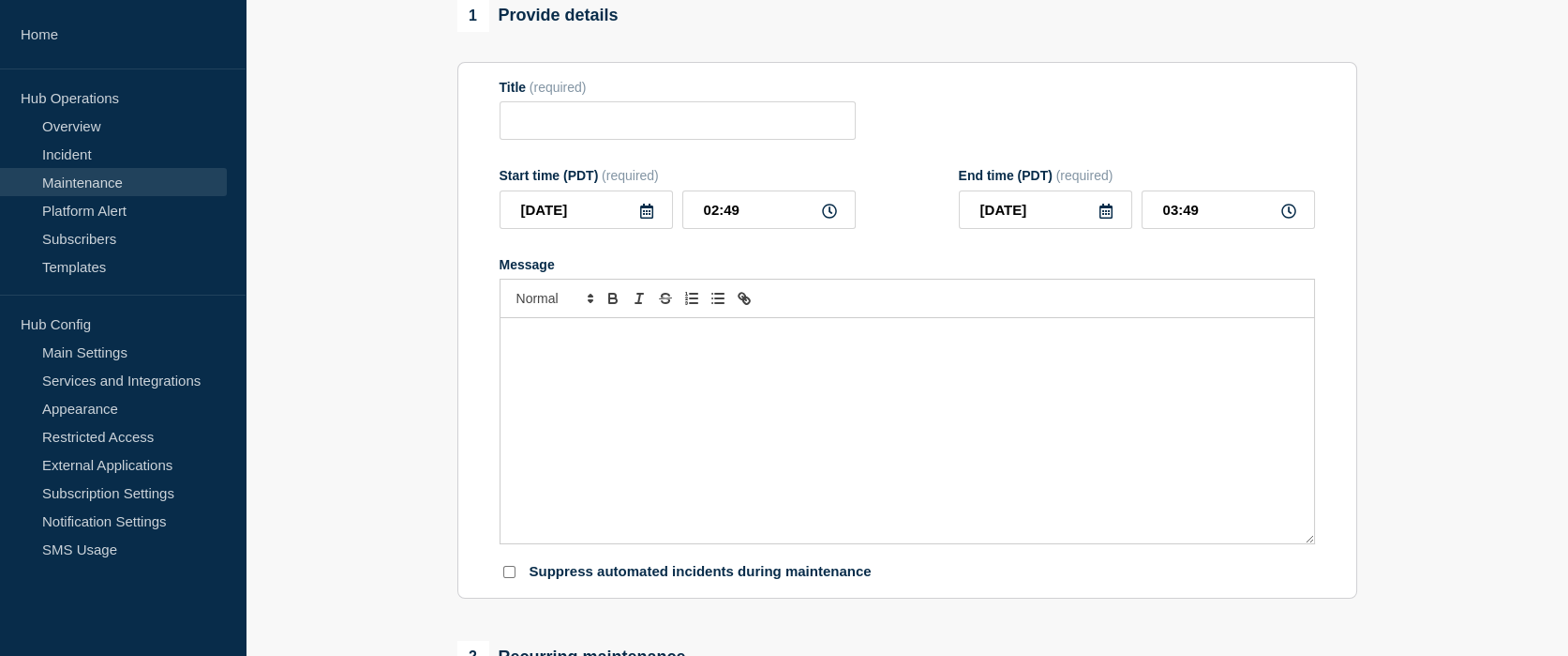
click at [575, 180] on div "Start time (PDT) (required)" at bounding box center [677, 175] width 356 height 15
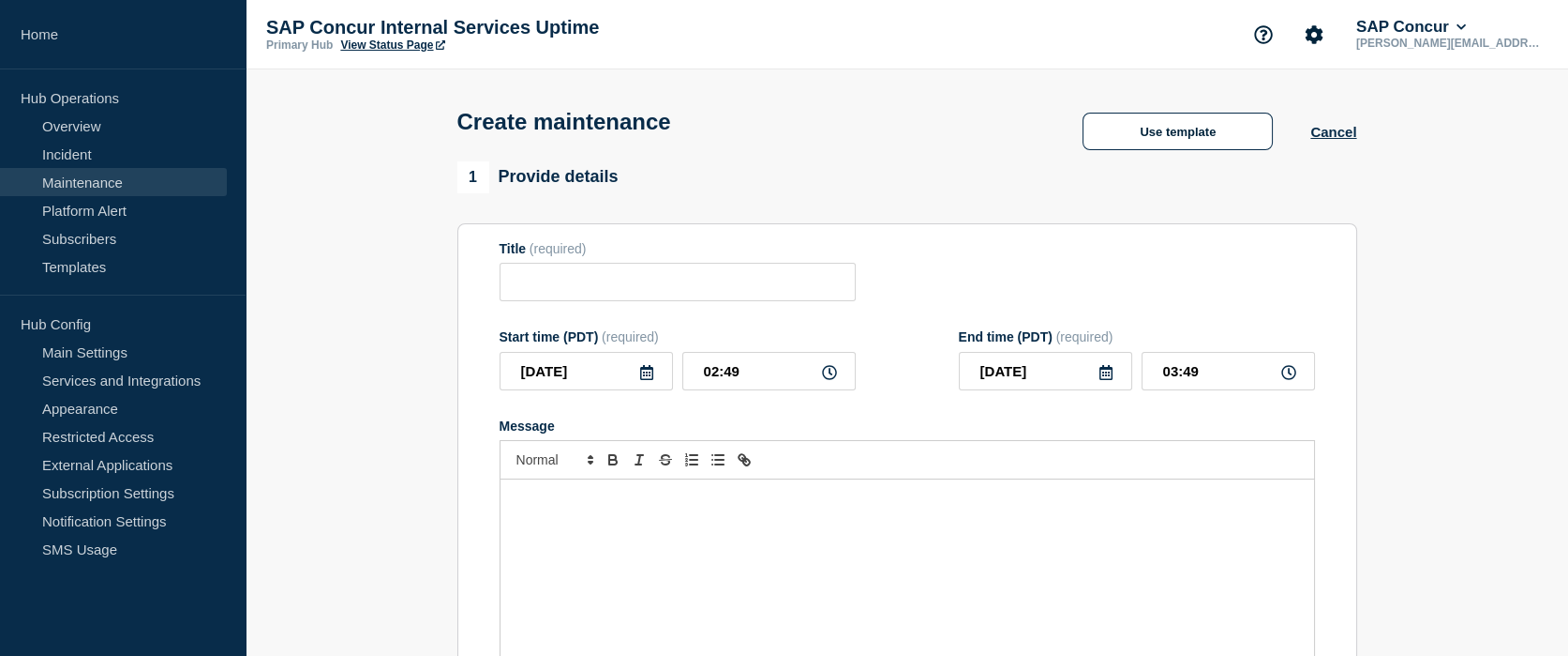
click at [1337, 145] on div "Use template Cancel" at bounding box center [1200, 131] width 312 height 37
click at [1336, 136] on button "Cancel" at bounding box center [1333, 131] width 46 height 16
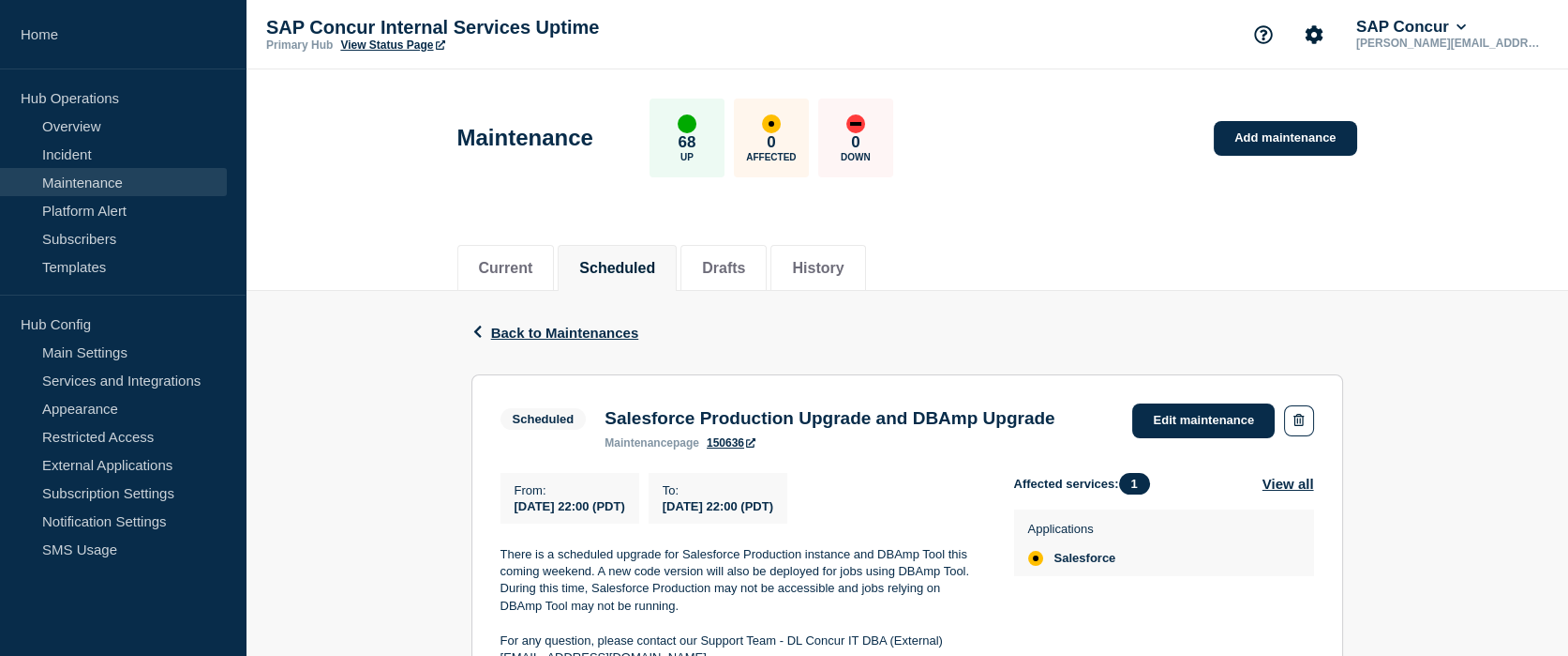
scroll to position [264, 0]
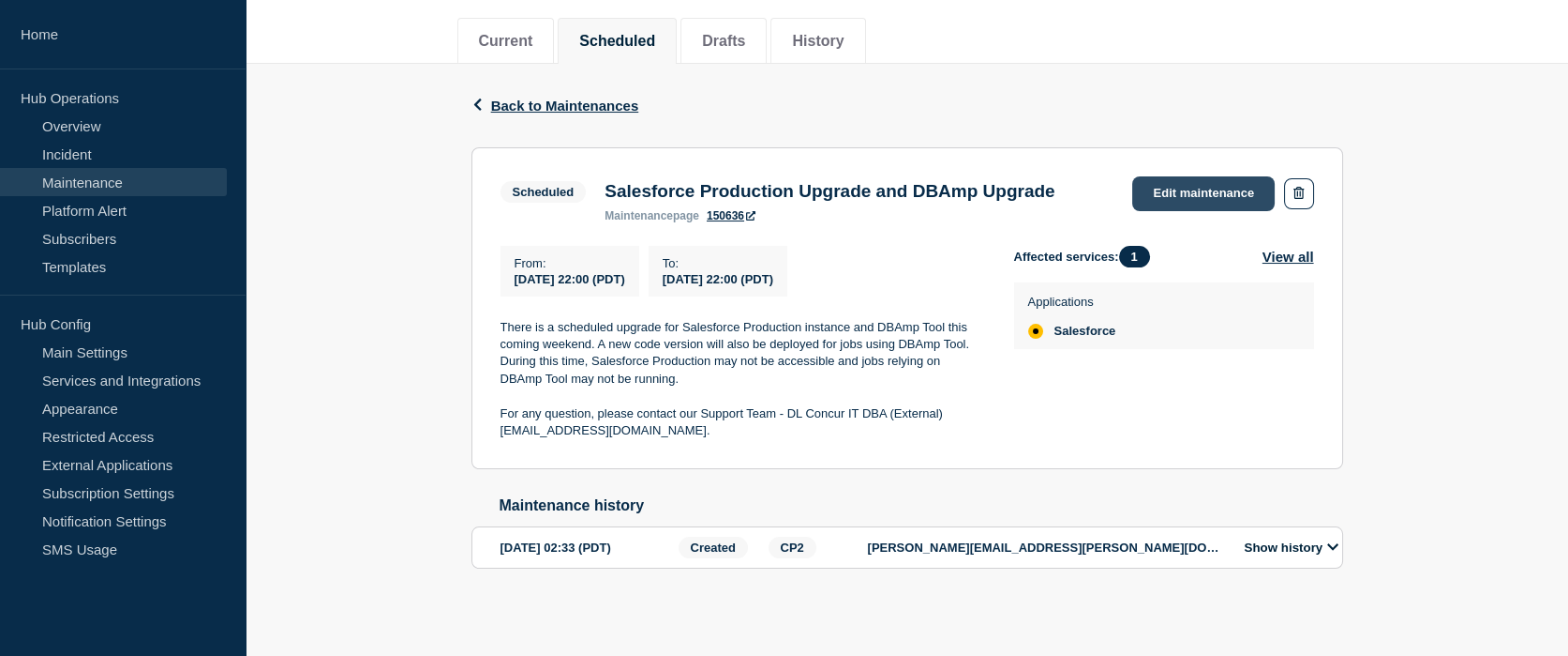
click at [1163, 177] on link "Edit maintenance" at bounding box center [1202, 193] width 142 height 34
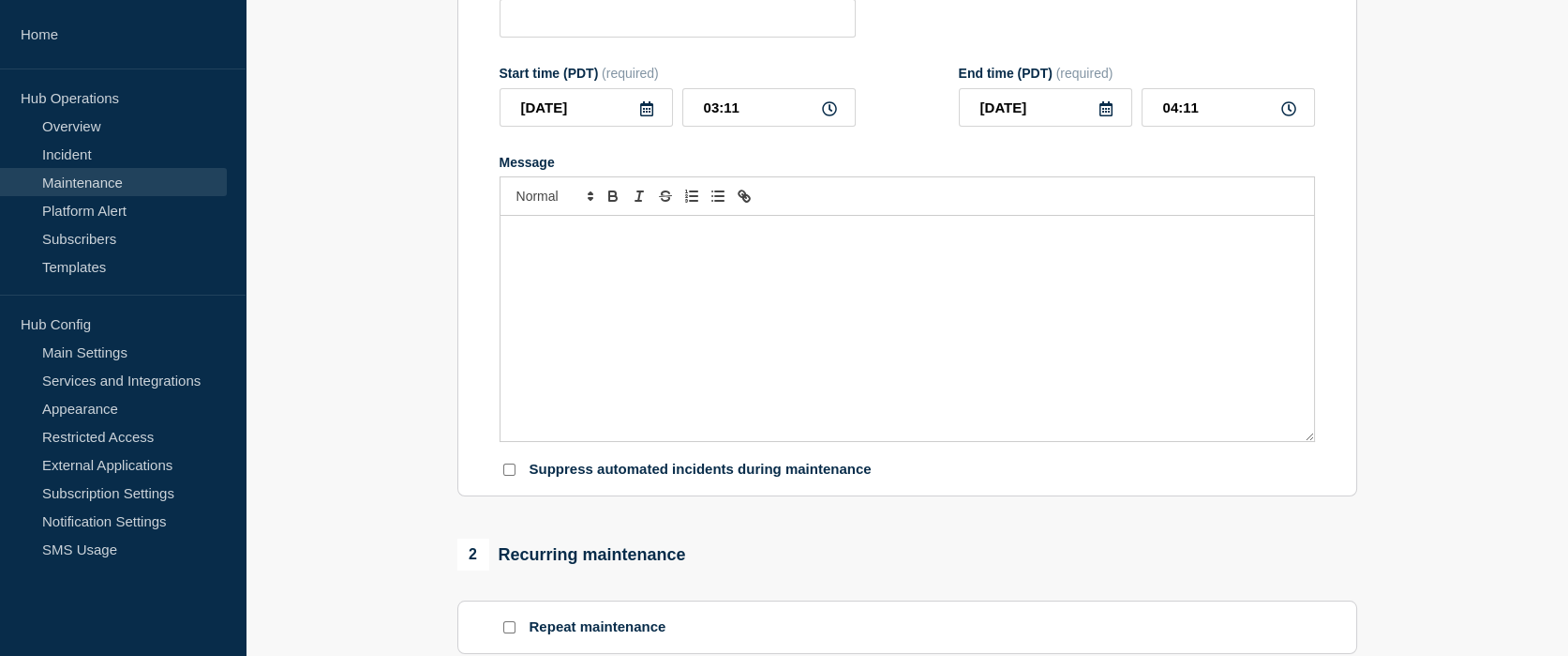
type input "Salesforce Production Upgrade and DBAmp Upgrade"
type input "[DATE]"
type input "22:00"
type input "[DATE]"
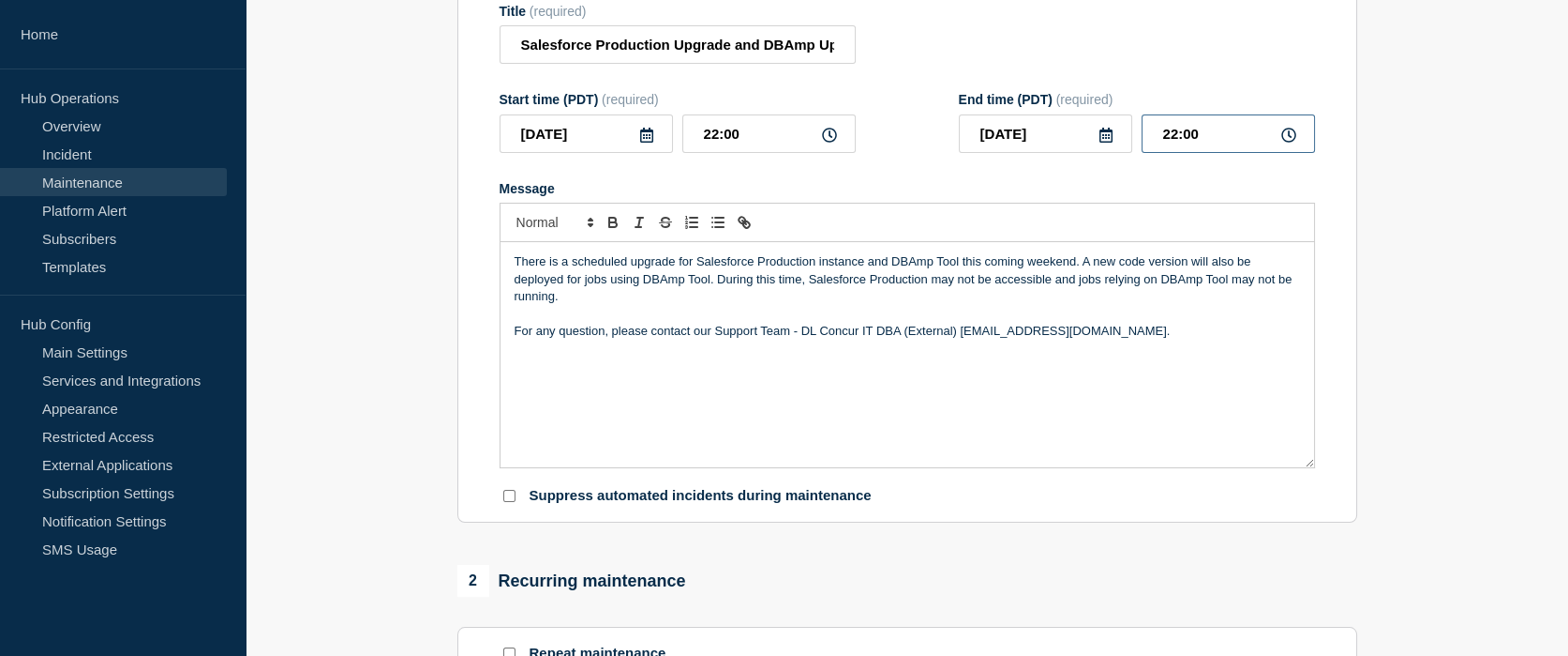
click at [1176, 138] on input "22:00" at bounding box center [1228, 133] width 173 height 38
type input "23:00"
click at [1178, 239] on div at bounding box center [907, 223] width 815 height 39
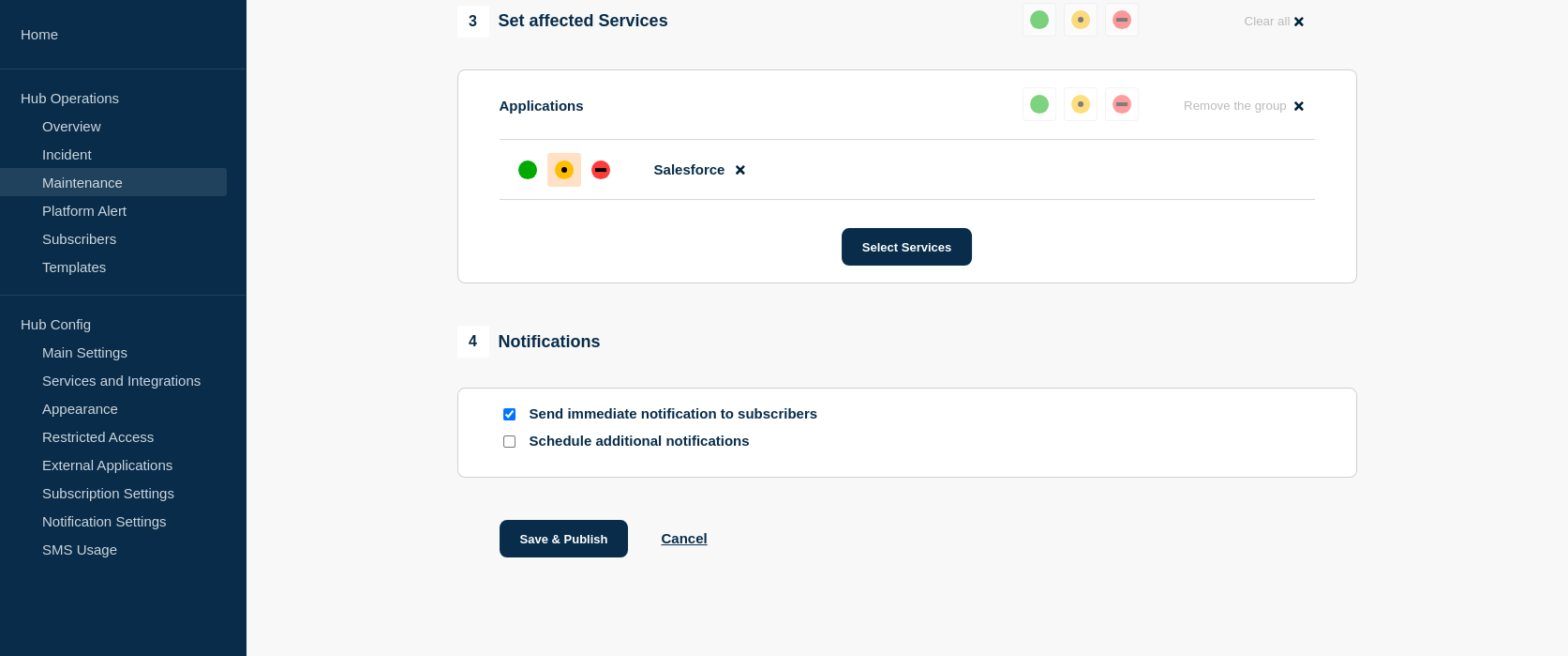
scroll to position [1021, 0]
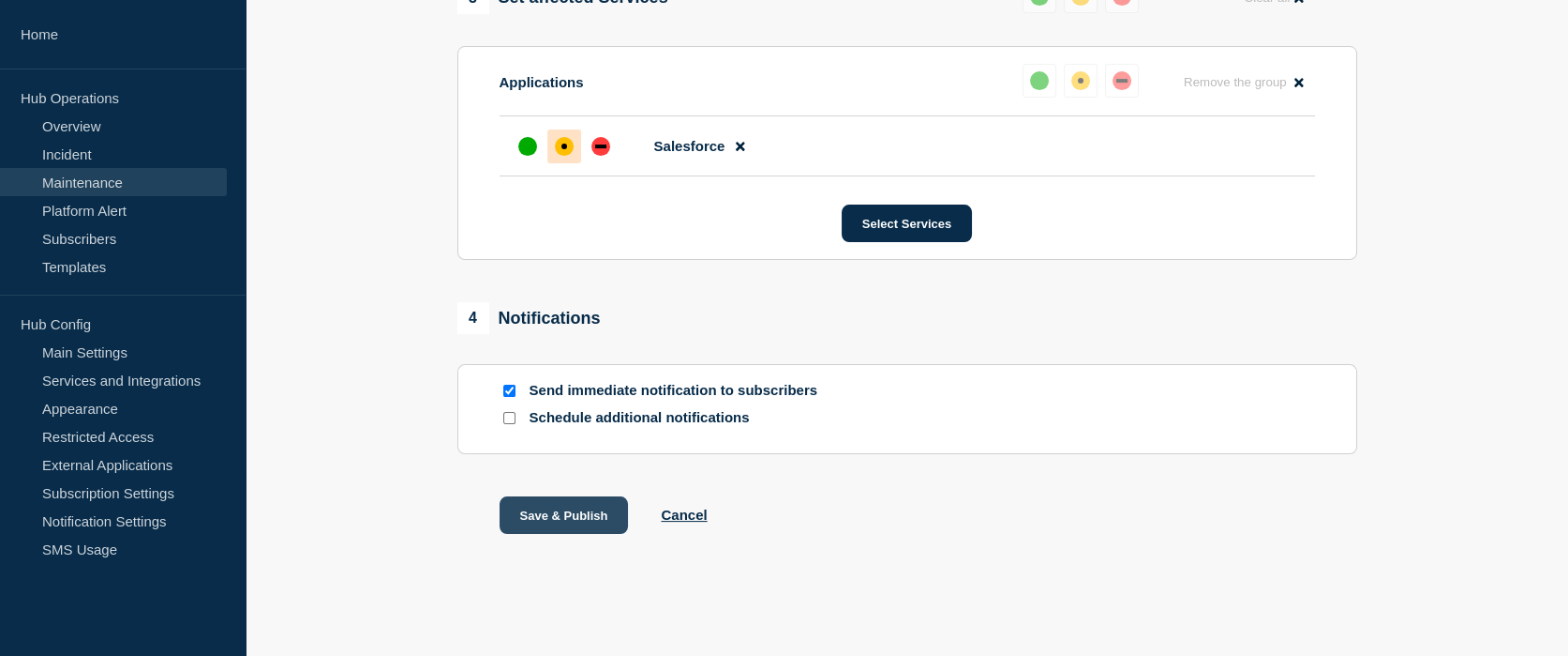
click at [566, 518] on button "Save & Publish" at bounding box center [564, 515] width 129 height 37
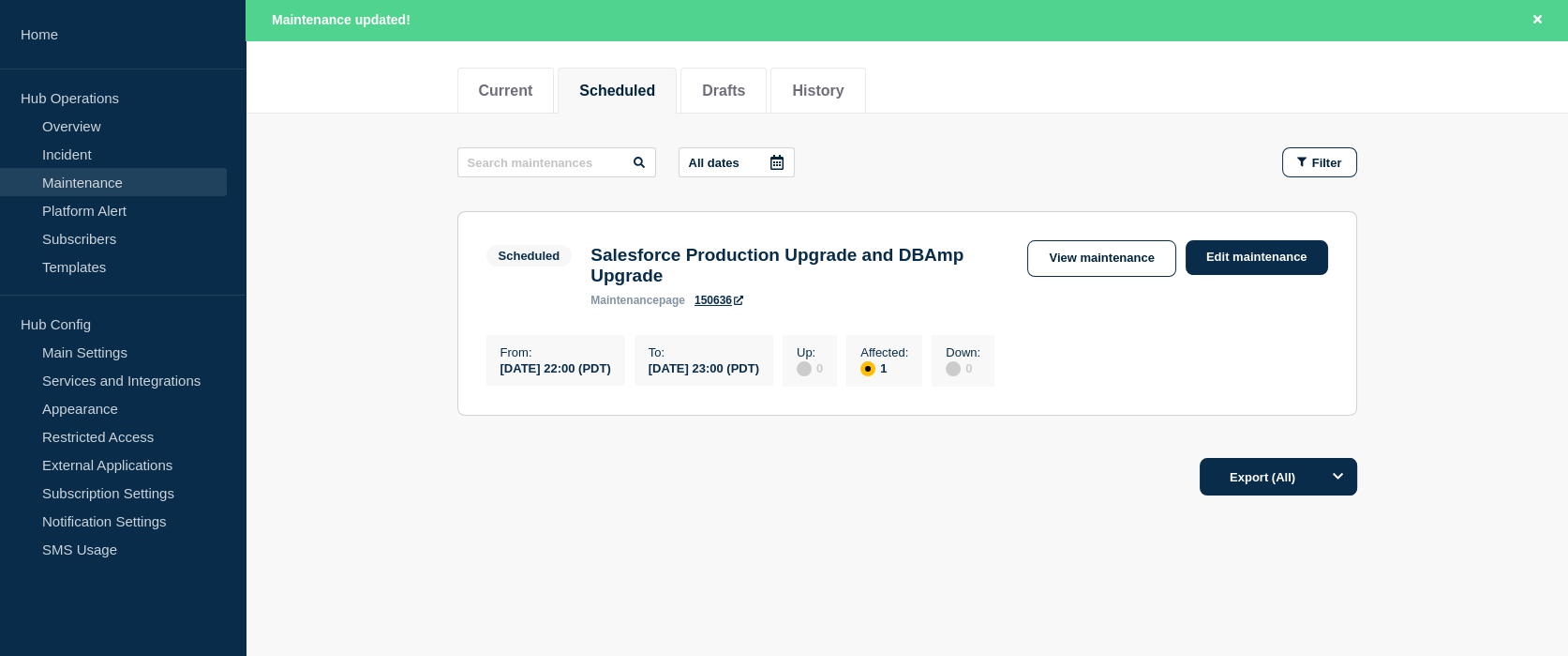
scroll to position [238, 0]
